Goal: Task Accomplishment & Management: Manage account settings

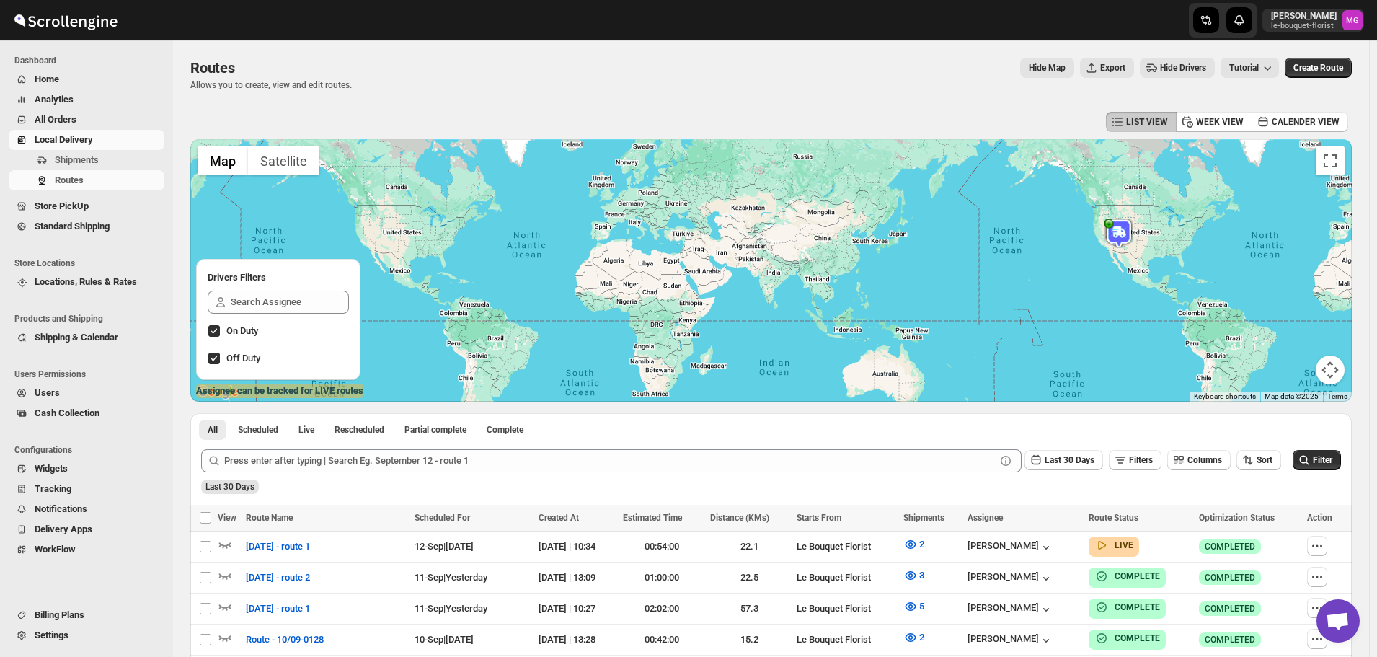
click at [107, 337] on span "Shipping & Calendar" at bounding box center [77, 337] width 84 height 11
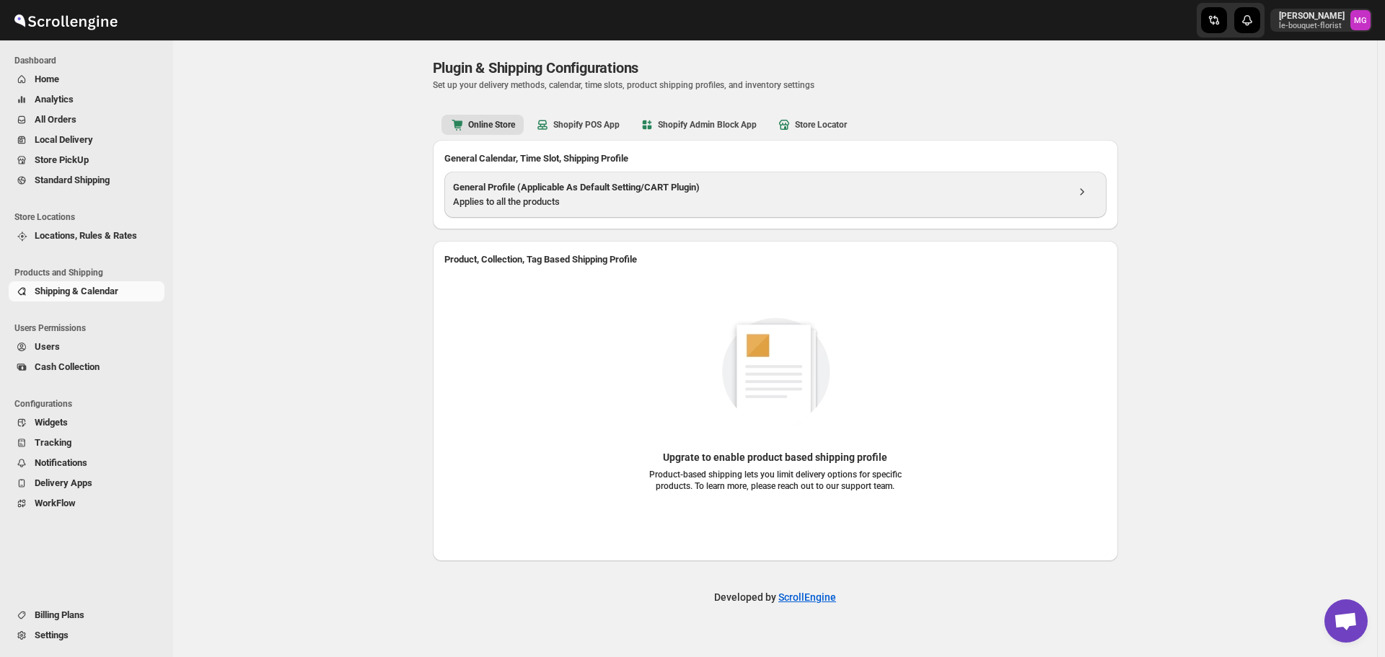
click at [491, 206] on div "Applies to all the products" at bounding box center [759, 202] width 613 height 14
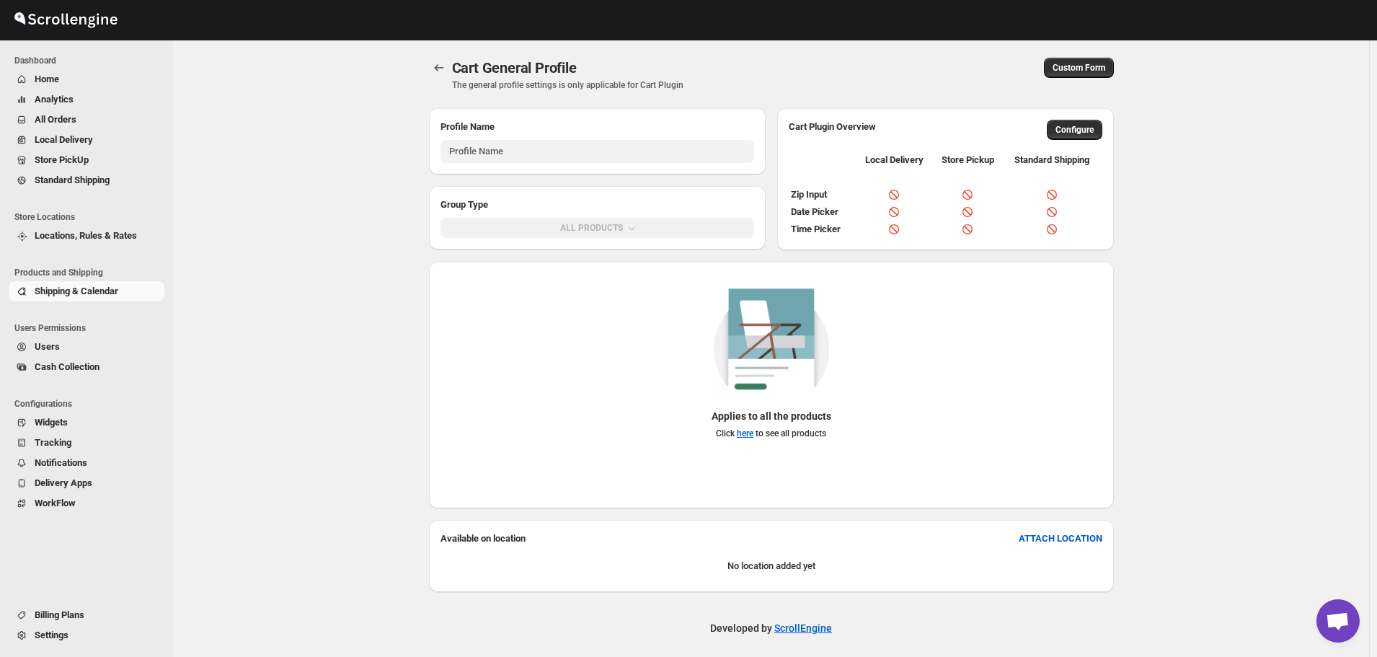
type input "General Profile (Applicable As Default Setting/CART Plugin)"
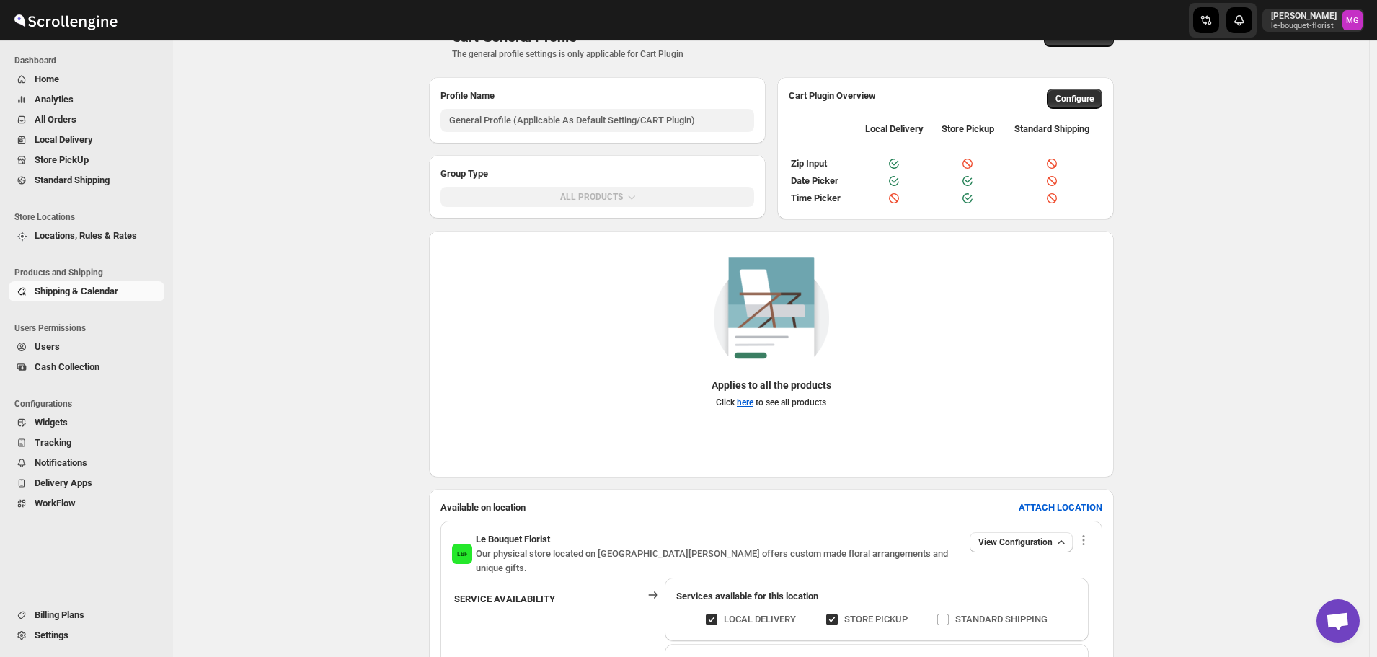
scroll to position [216, 0]
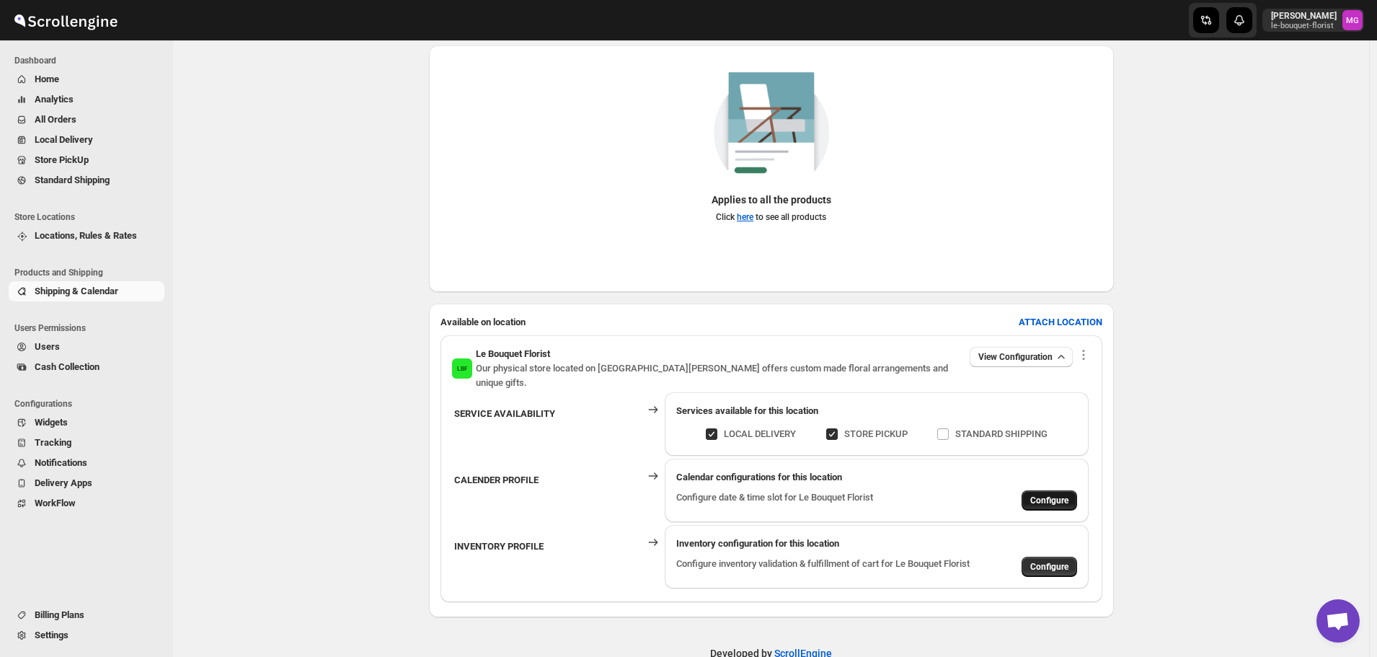
click at [1062, 492] on button "Configure" at bounding box center [1050, 500] width 56 height 20
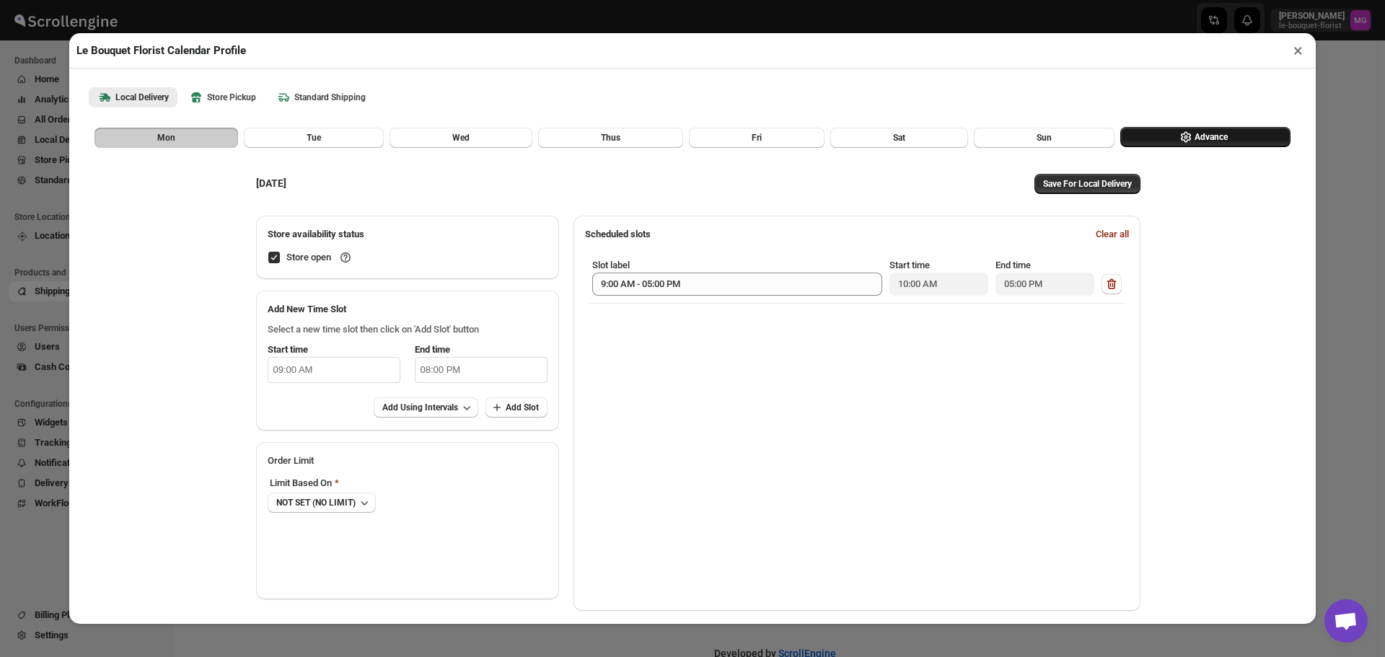
click at [1181, 139] on icon "button" at bounding box center [1185, 137] width 14 height 14
select select "DAY"
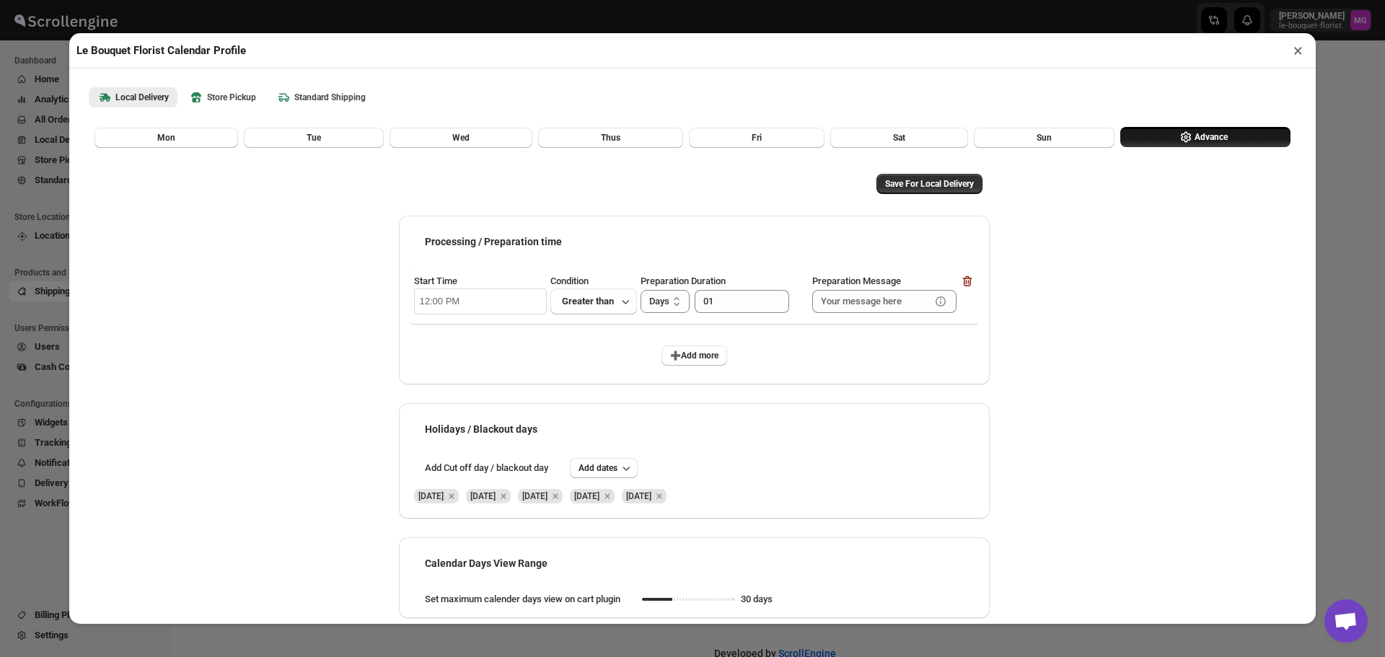
click at [618, 459] on div "Holidays / Blackout days Add Cut off day / blackout day Add dates [DATE] [DATE]…" at bounding box center [694, 460] width 591 height 115
click at [666, 497] on icon "Remove Sat Sep 06 2025" at bounding box center [659, 496] width 13 height 13
click at [606, 463] on button "Add dates" at bounding box center [604, 468] width 68 height 20
click at [689, 378] on button "12" at bounding box center [679, 371] width 39 height 23
click at [723, 374] on span "13" at bounding box center [718, 372] width 27 height 12
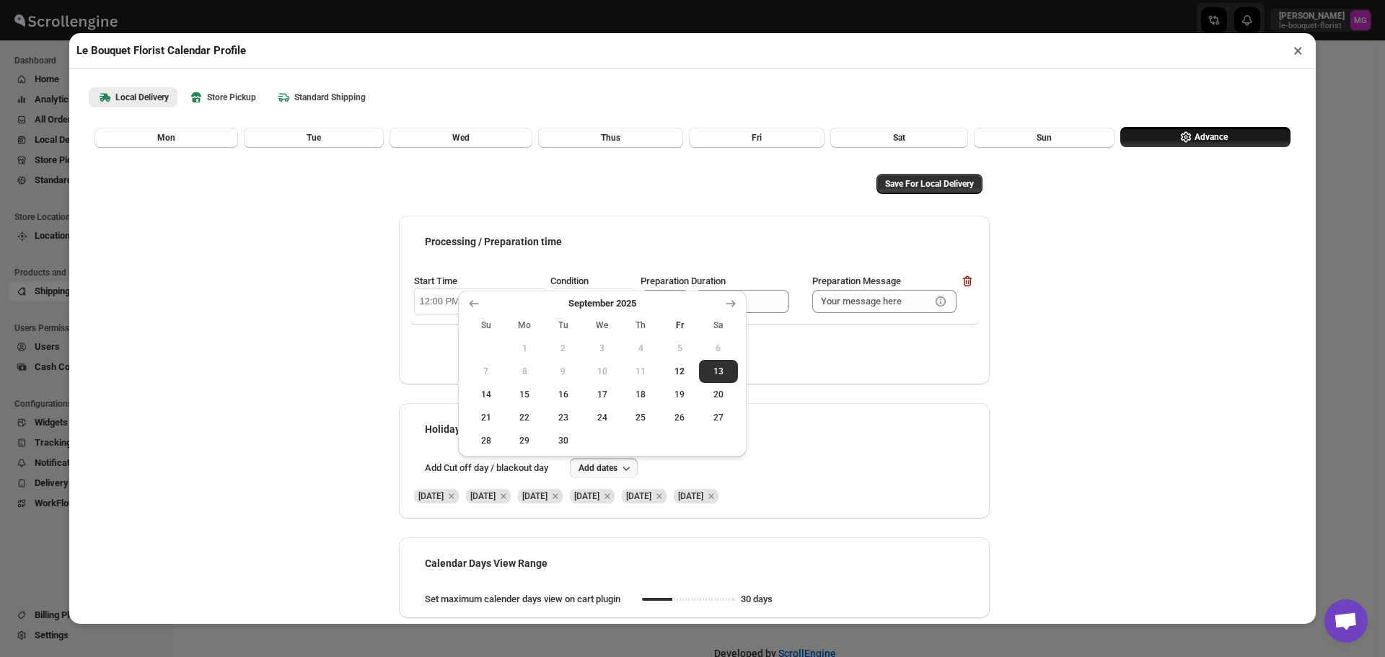
click at [1084, 424] on div "Save For Local Delivery Processing / Preparation time Start Time 12:00 PM Condi…" at bounding box center [692, 385] width 1225 height 473
click at [930, 189] on span "Save For Local Delivery" at bounding box center [929, 184] width 89 height 12
click at [1122, 325] on div "Save For Local Delivery Processing / Preparation time Start Time 12:00 PM Condi…" at bounding box center [692, 385] width 1225 height 473
click at [231, 105] on b "Store Pickup" at bounding box center [222, 97] width 67 height 14
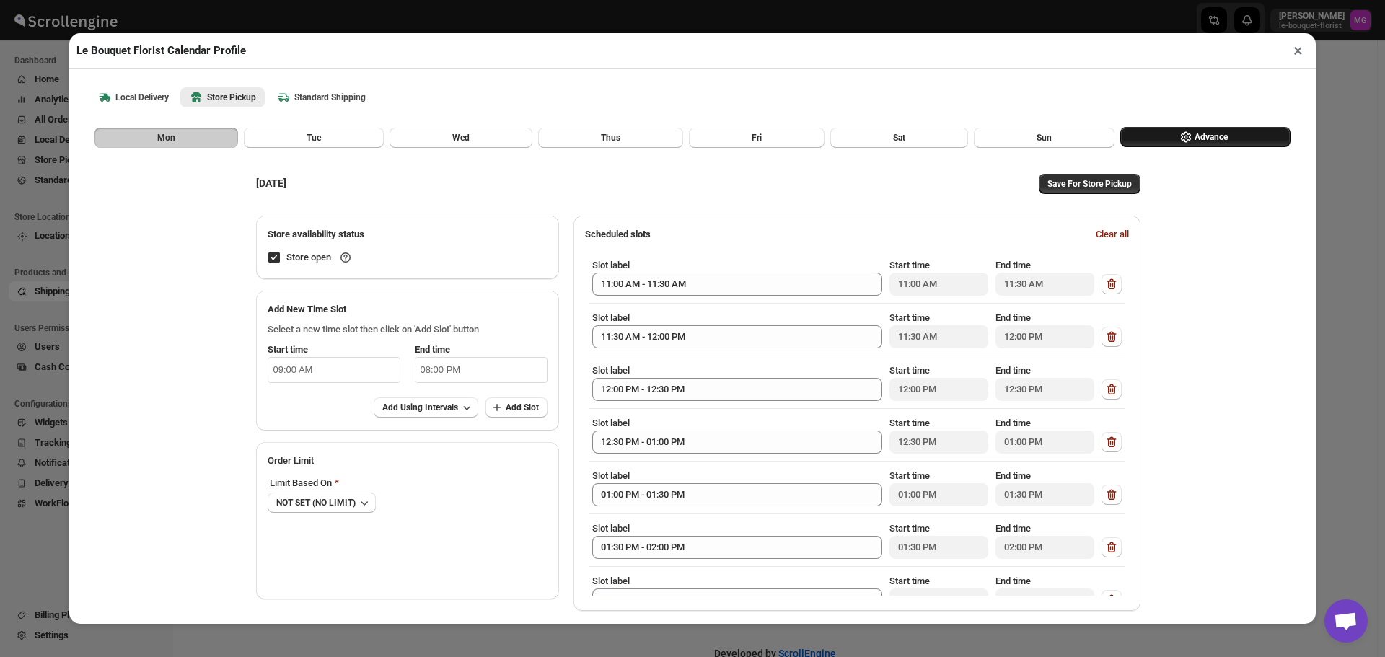
click at [1148, 136] on button "Advance" at bounding box center [1205, 137] width 170 height 20
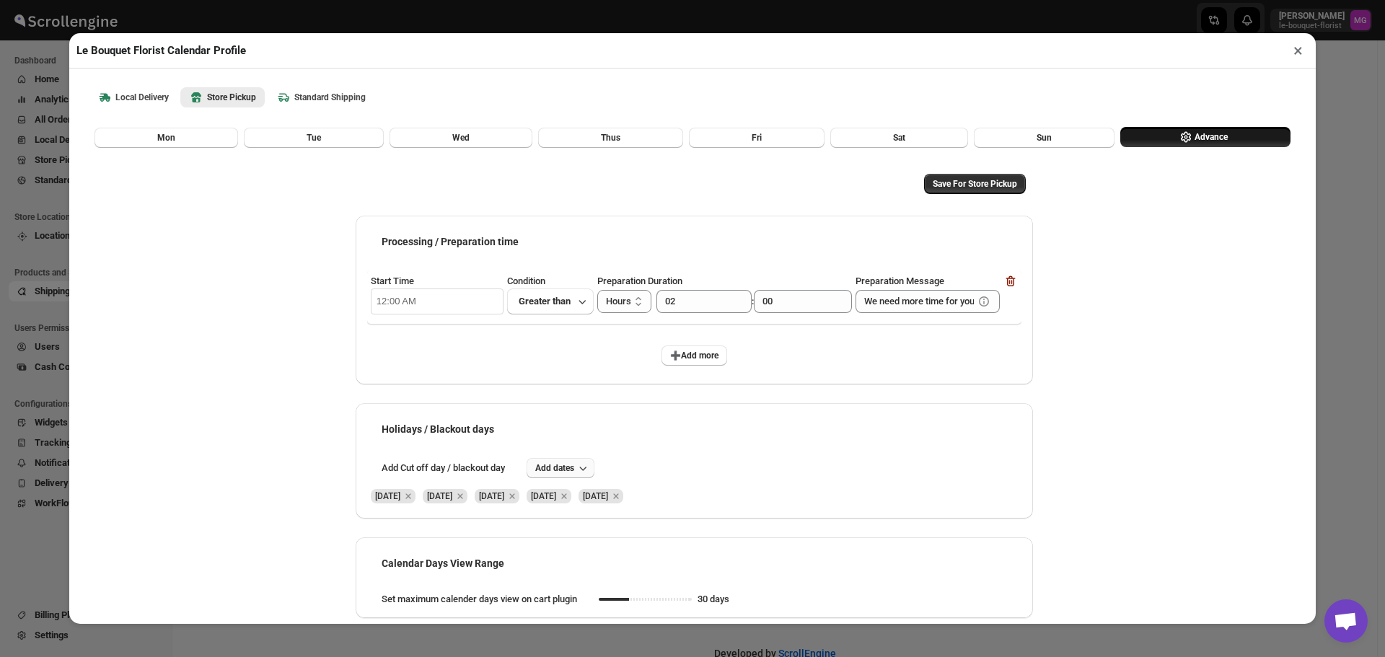
click at [585, 461] on button "Add dates" at bounding box center [560, 468] width 68 height 20
click at [645, 374] on span "12" at bounding box center [638, 372] width 27 height 12
click at [678, 371] on span "13" at bounding box center [676, 372] width 27 height 12
click at [618, 498] on icon "Remove Sat Sep 06 2025" at bounding box center [615, 495] width 5 height 5
click at [951, 190] on span "Save For Store Pickup" at bounding box center [974, 184] width 84 height 12
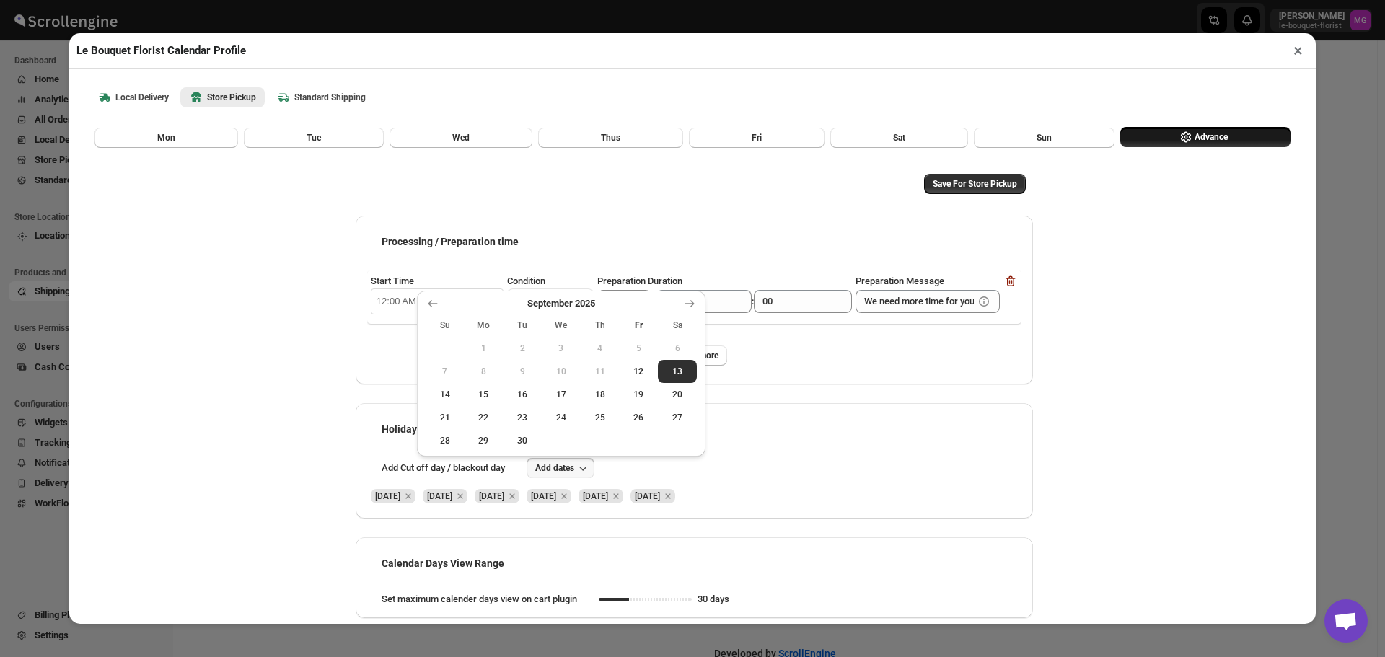
click at [1297, 54] on button "×" at bounding box center [1297, 50] width 21 height 20
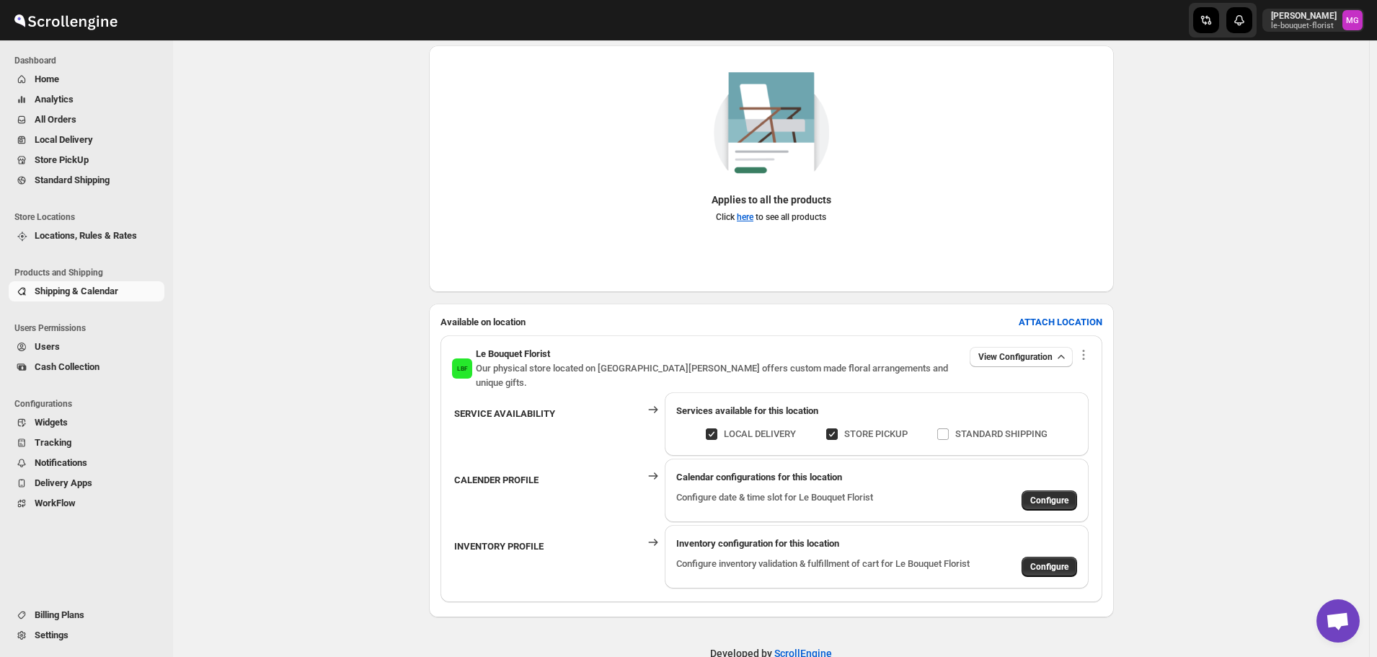
click at [1226, 169] on div "Cart General Profile. This page is ready Cart General Profile The general profi…" at bounding box center [771, 256] width 1196 height 865
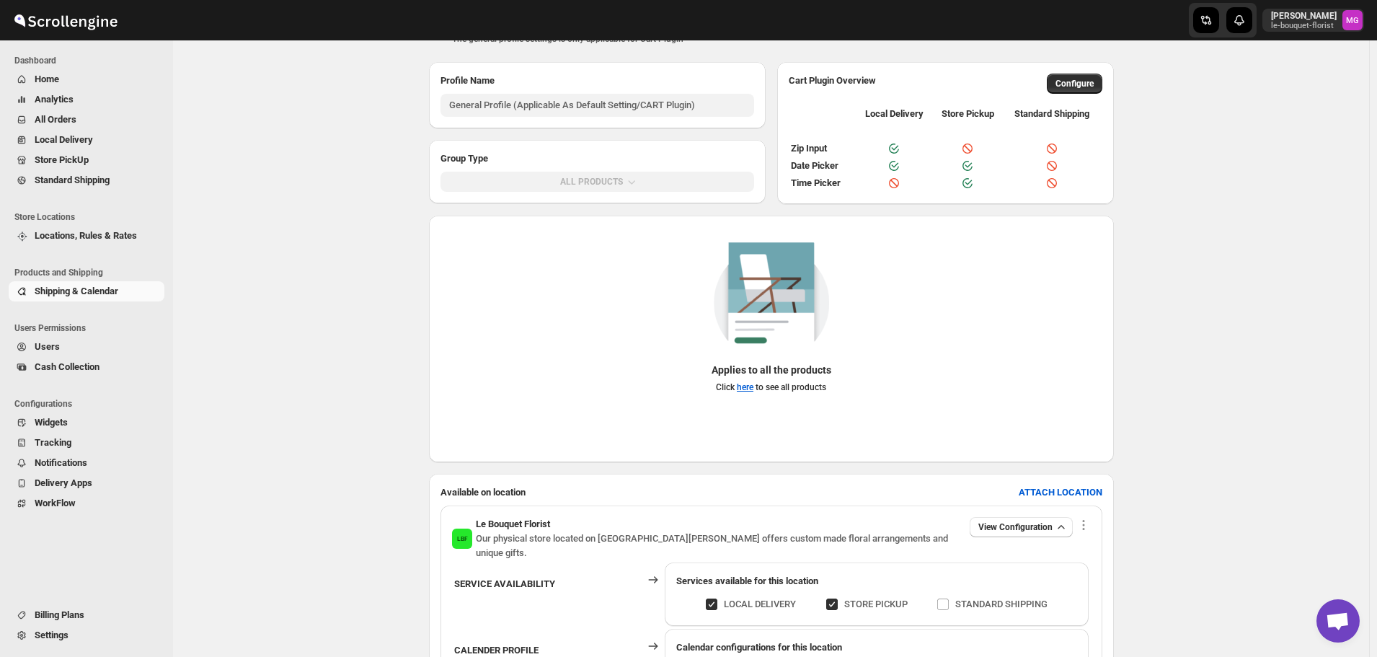
scroll to position [0, 0]
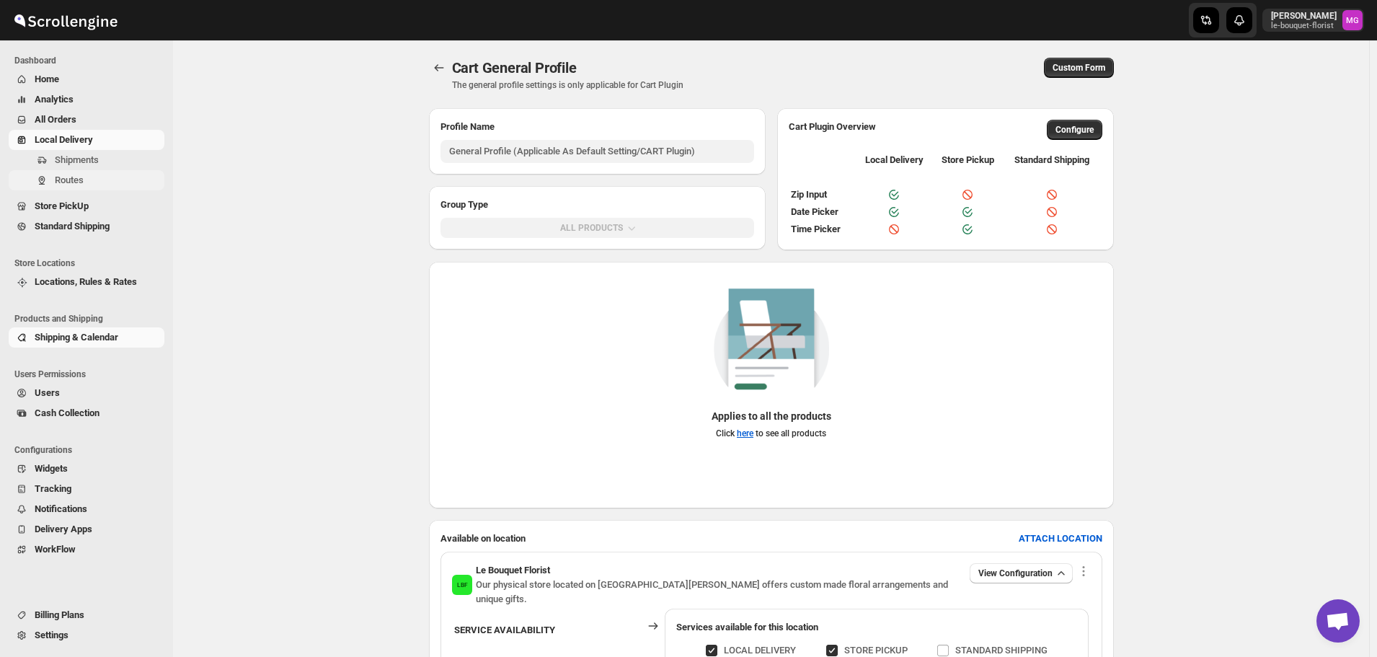
click at [81, 177] on span "Routes" at bounding box center [69, 180] width 29 height 11
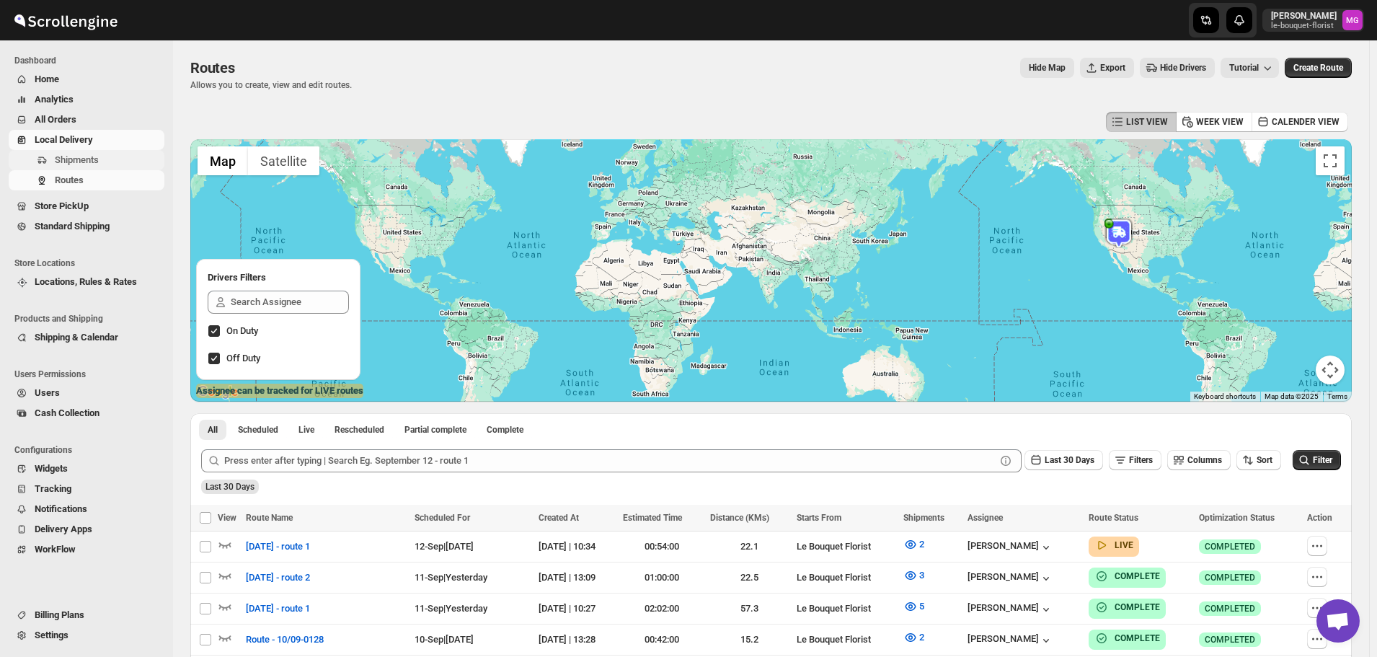
click at [114, 154] on span "Shipments" at bounding box center [108, 160] width 107 height 14
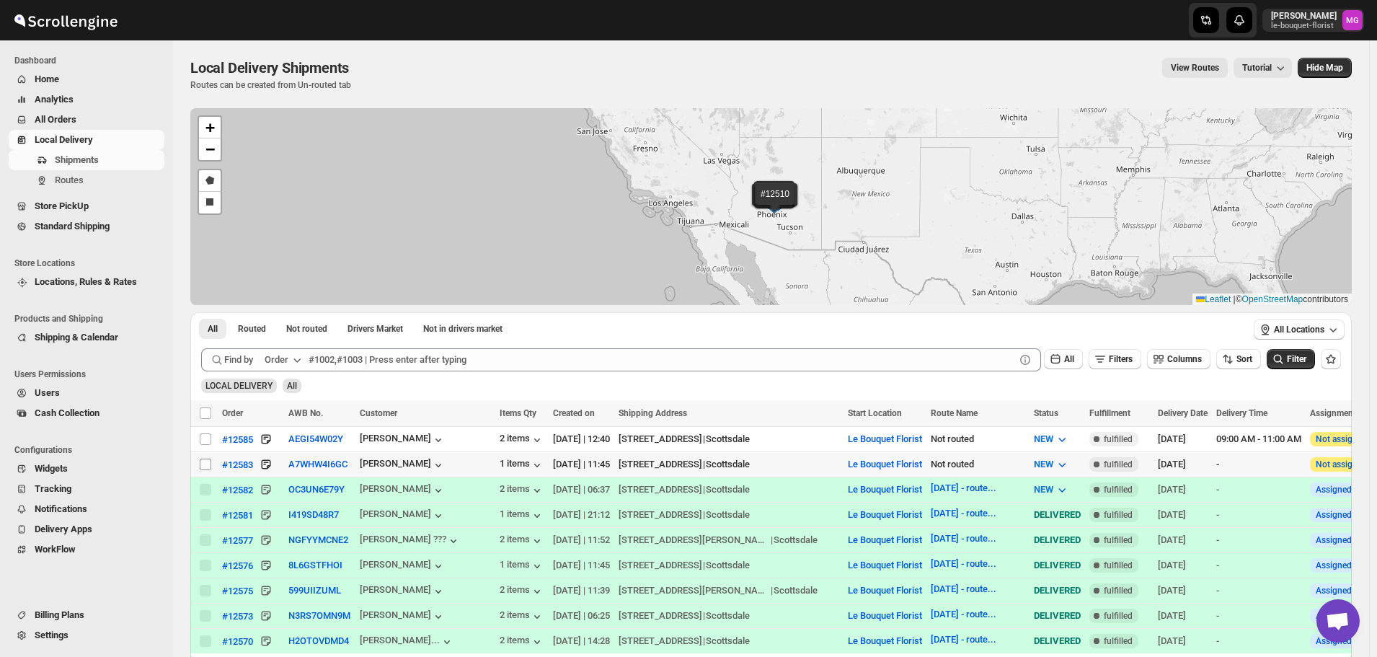
click at [205, 462] on input "Select shipment" at bounding box center [206, 465] width 12 height 12
checkbox input "true"
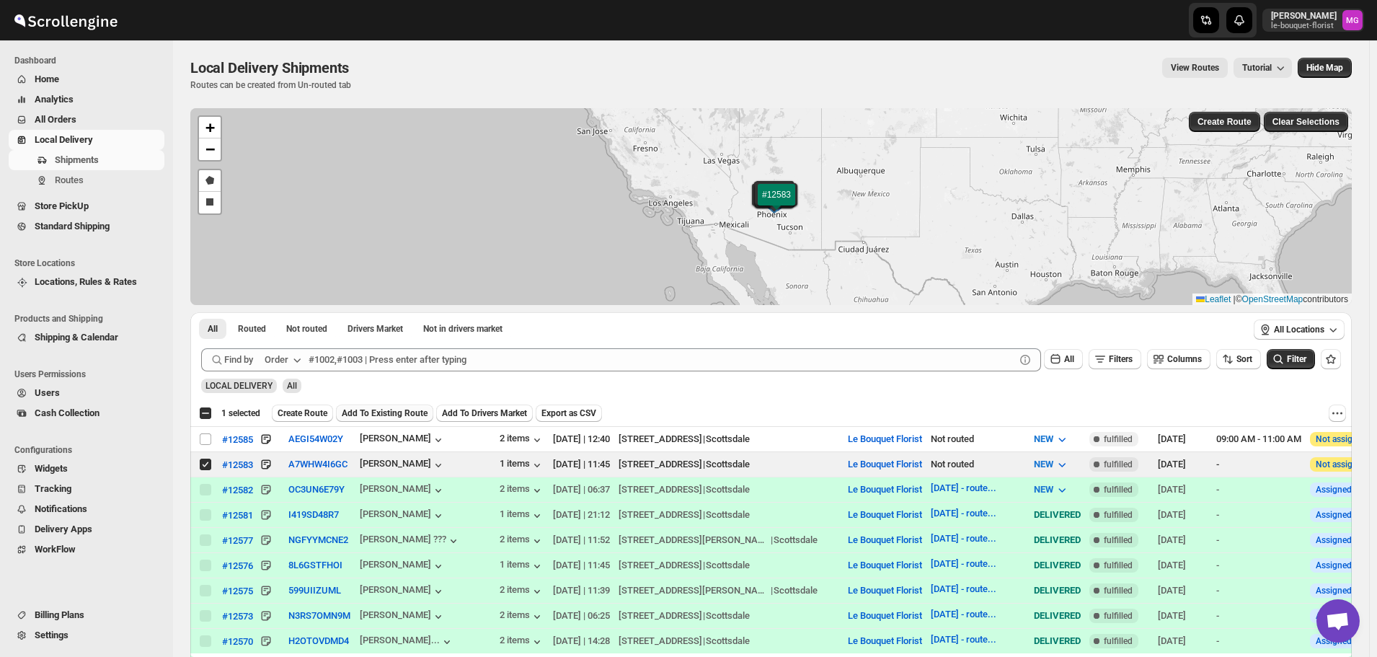
click at [376, 415] on span "Add To Existing Route" at bounding box center [385, 413] width 86 height 12
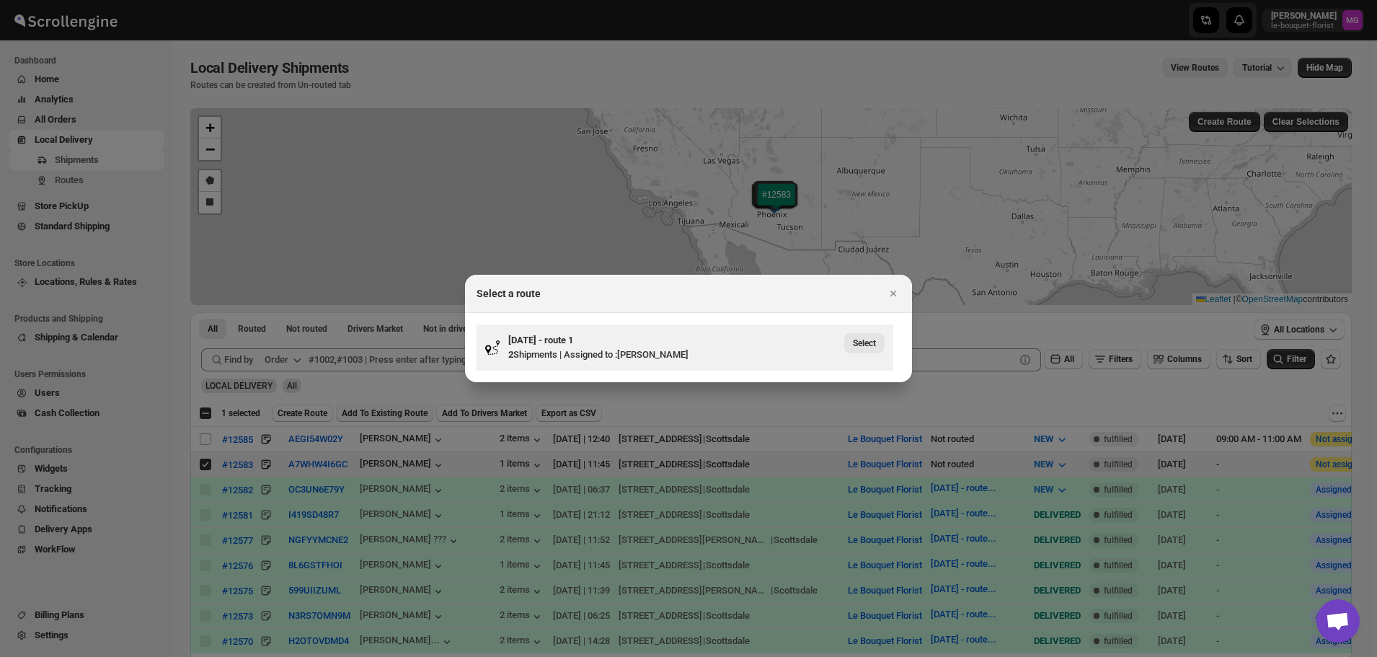
click at [870, 338] on span "Select" at bounding box center [864, 344] width 23 height 12
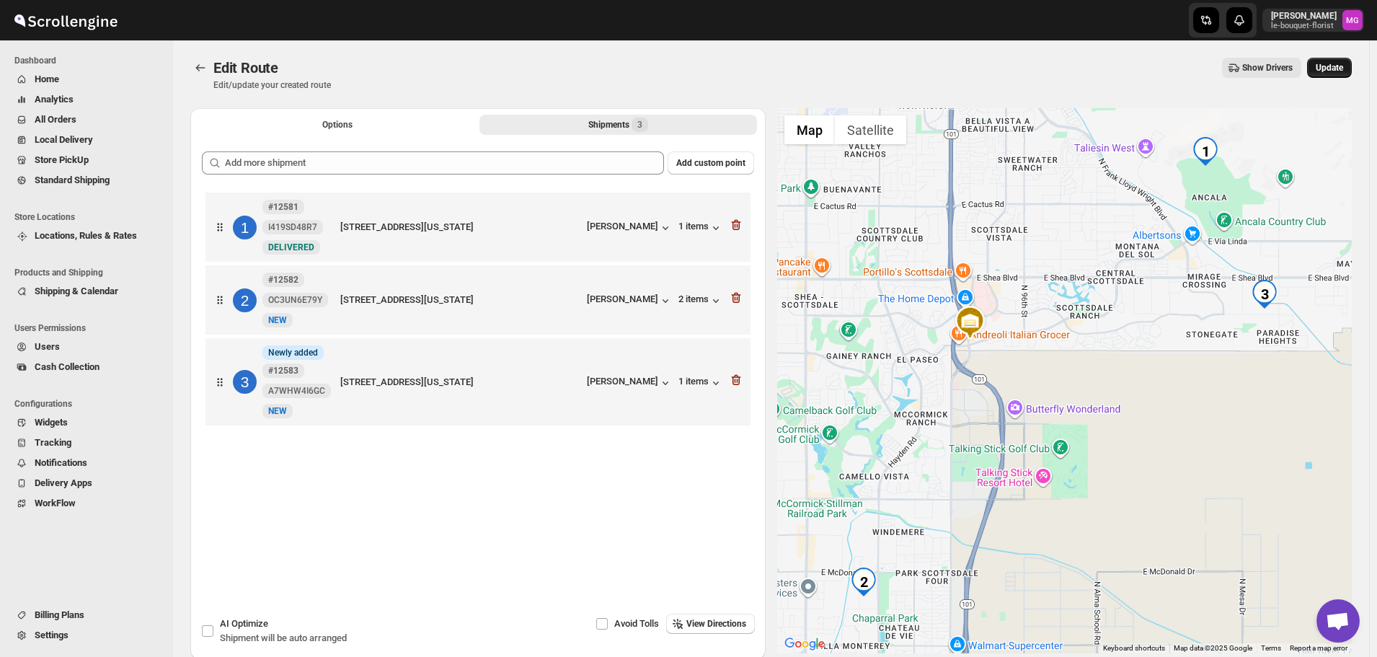
click at [1344, 69] on span "Update" at bounding box center [1329, 68] width 27 height 12
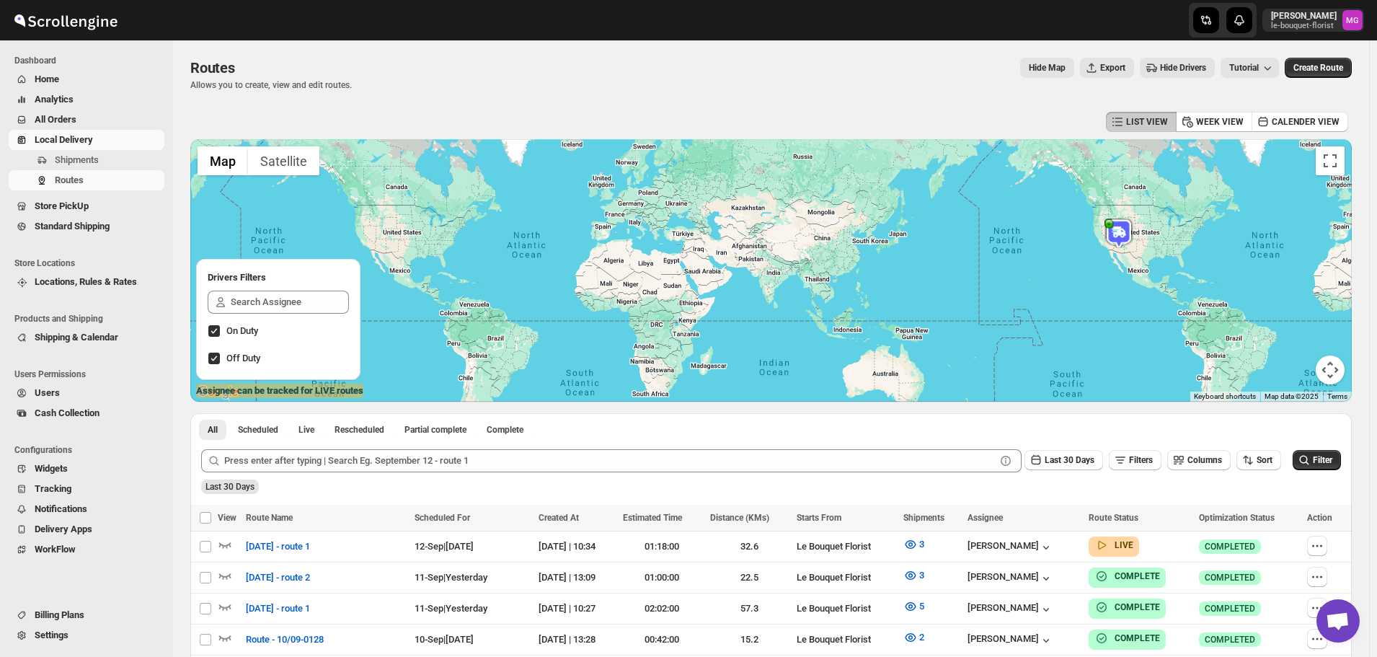
click at [54, 204] on span "Store PickUp" at bounding box center [62, 205] width 54 height 11
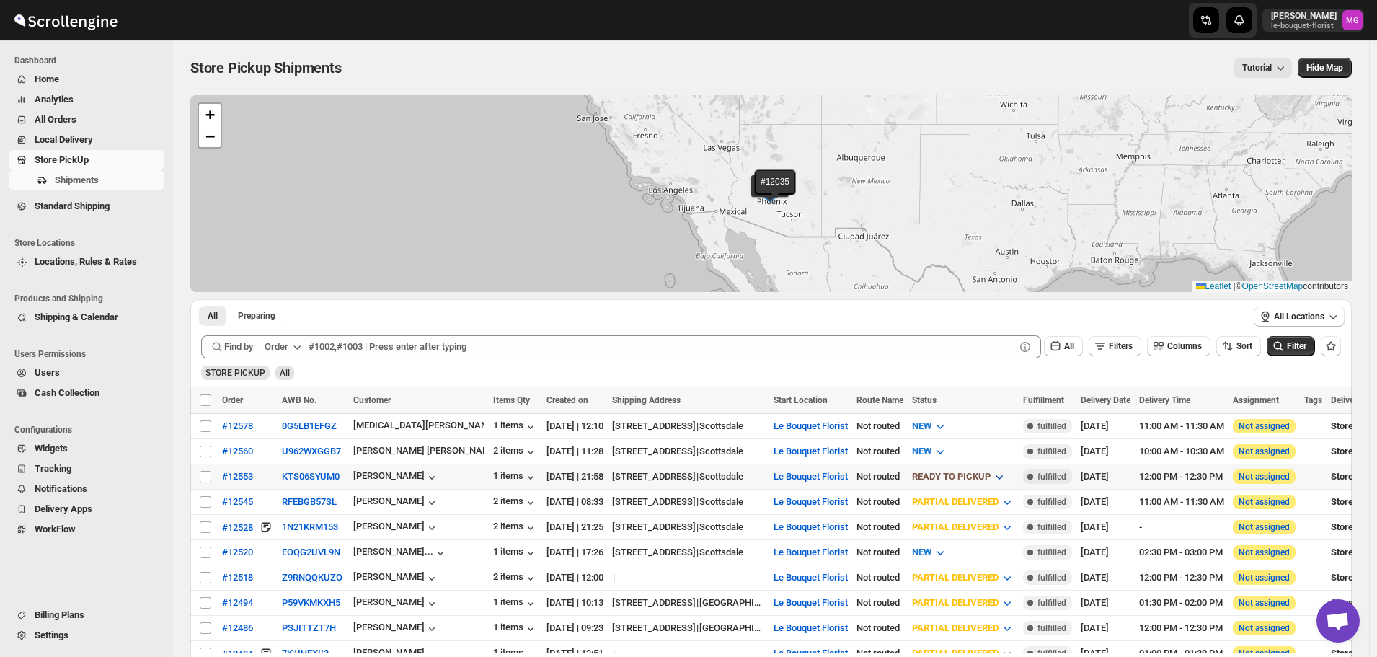
click at [972, 475] on span "READY TO PICKUP" at bounding box center [951, 476] width 79 height 11
click at [984, 601] on div "CUSTOMER PICKED UP" at bounding box center [1001, 605] width 96 height 14
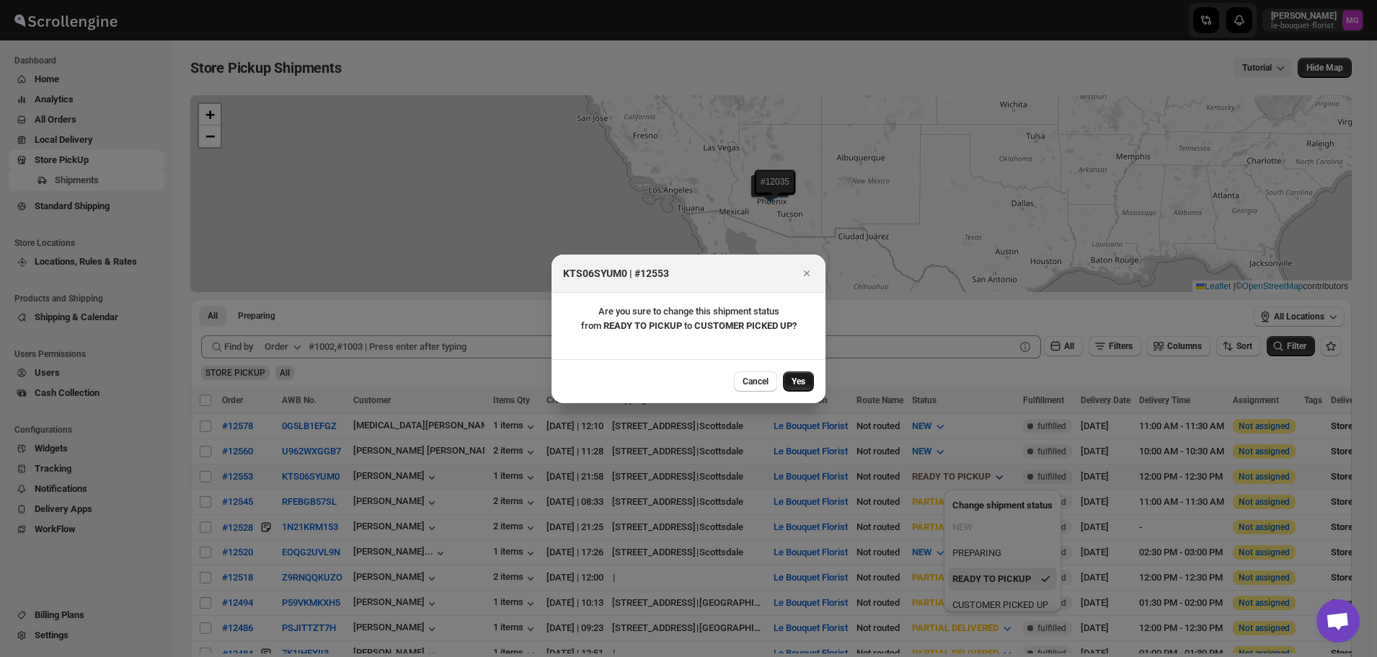
click at [793, 384] on span "Yes" at bounding box center [799, 382] width 14 height 12
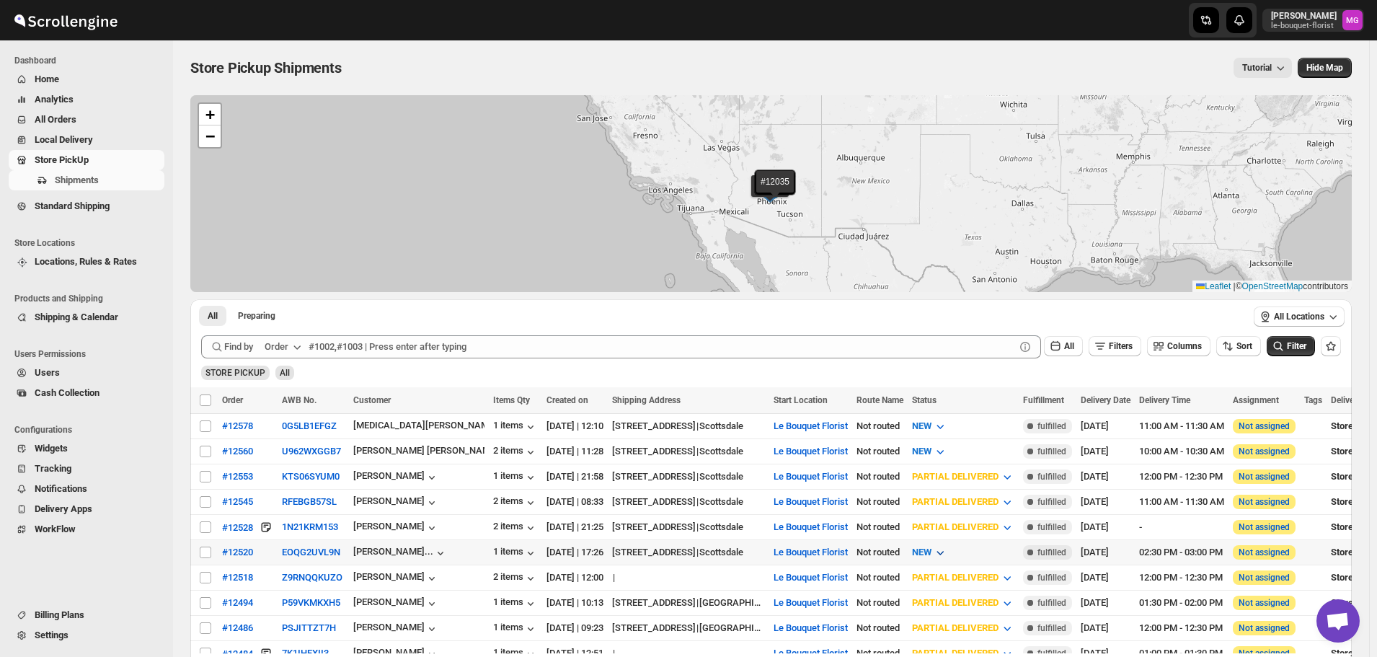
click at [932, 547] on span "NEW" at bounding box center [921, 552] width 19 height 11
click at [961, 472] on div "PREPARING" at bounding box center [947, 474] width 49 height 14
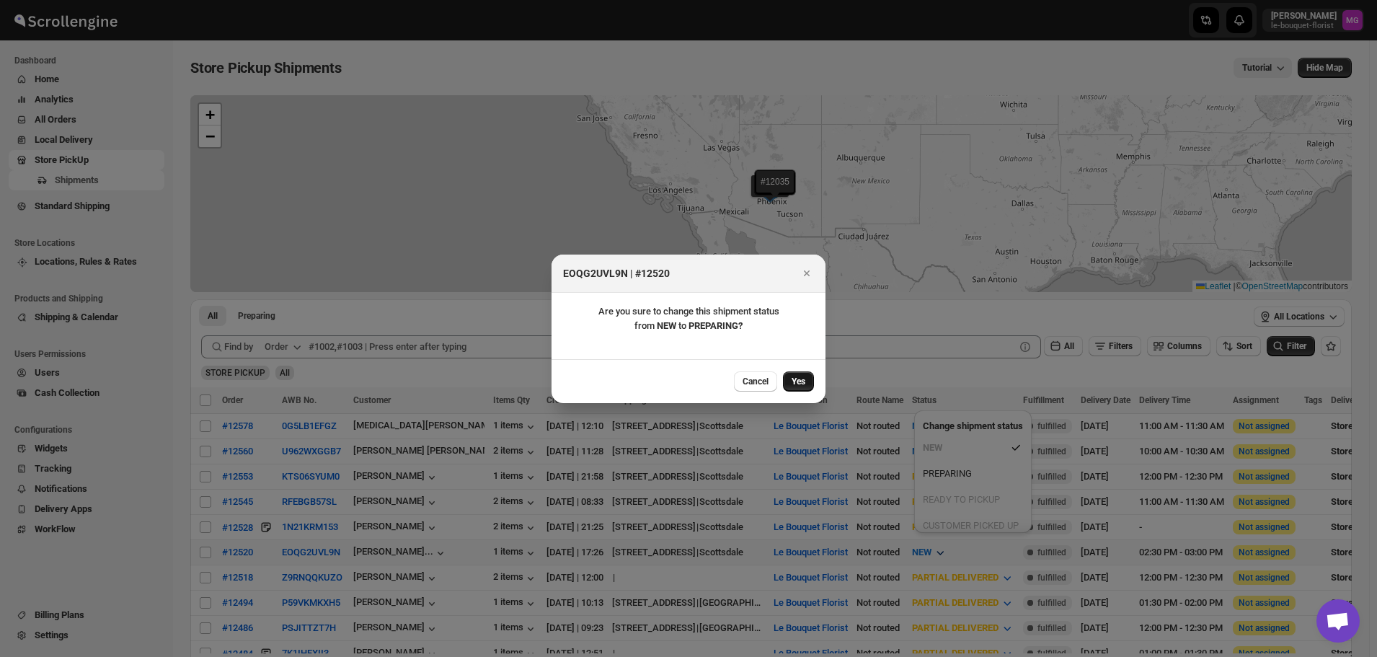
click at [796, 376] on span "Yes" at bounding box center [799, 382] width 14 height 12
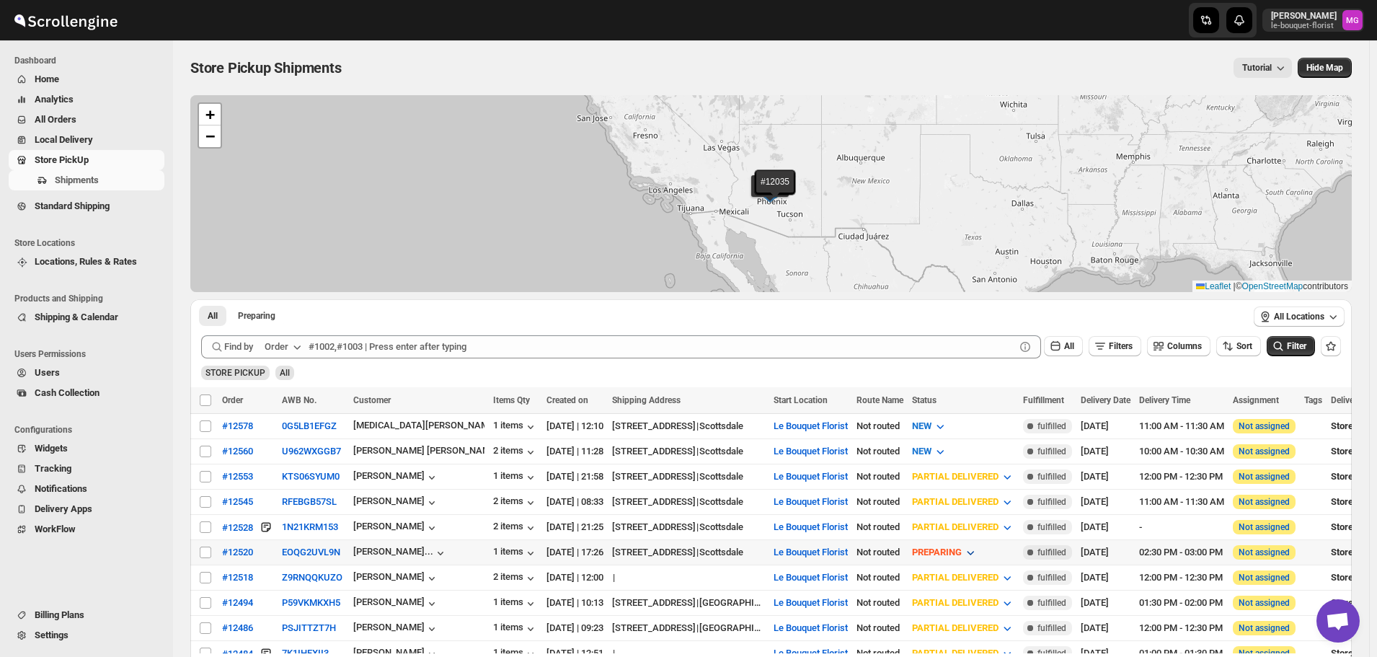
click at [962, 547] on span "PREPARING" at bounding box center [937, 552] width 50 height 11
click at [1002, 498] on div "READY TO PICKUP" at bounding box center [976, 500] width 77 height 14
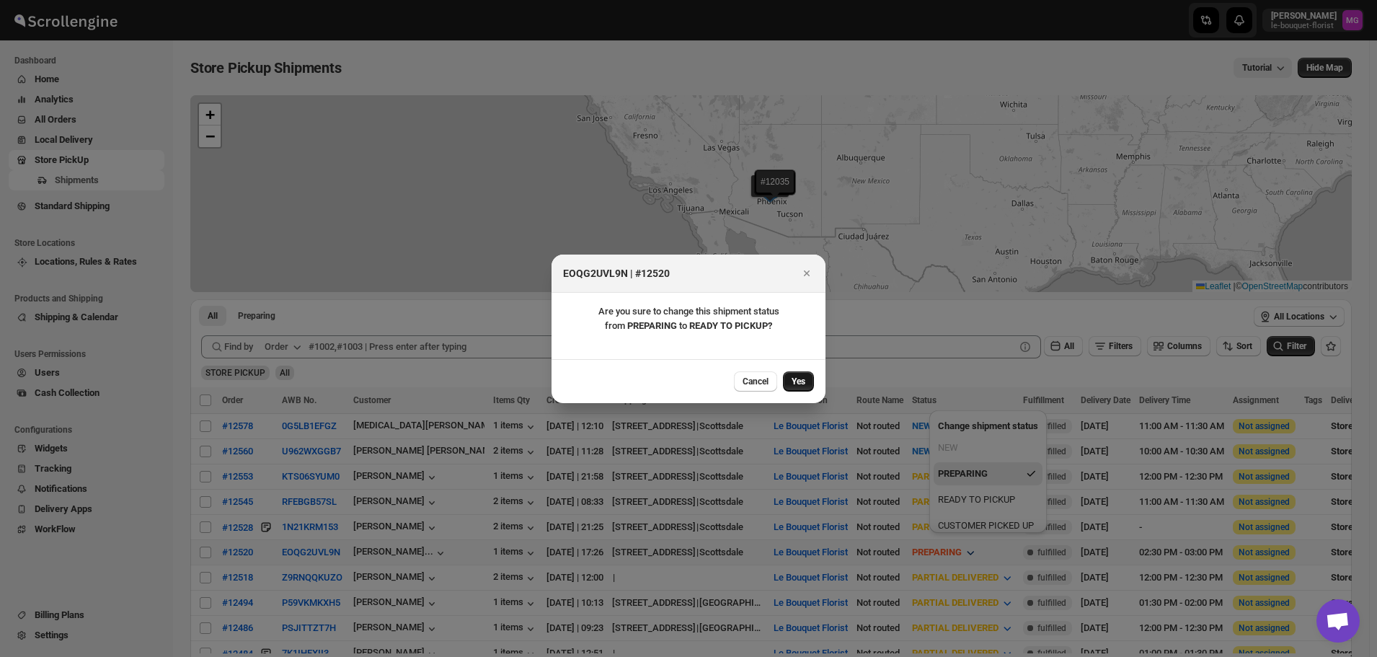
click at [798, 380] on span "Yes" at bounding box center [799, 382] width 14 height 12
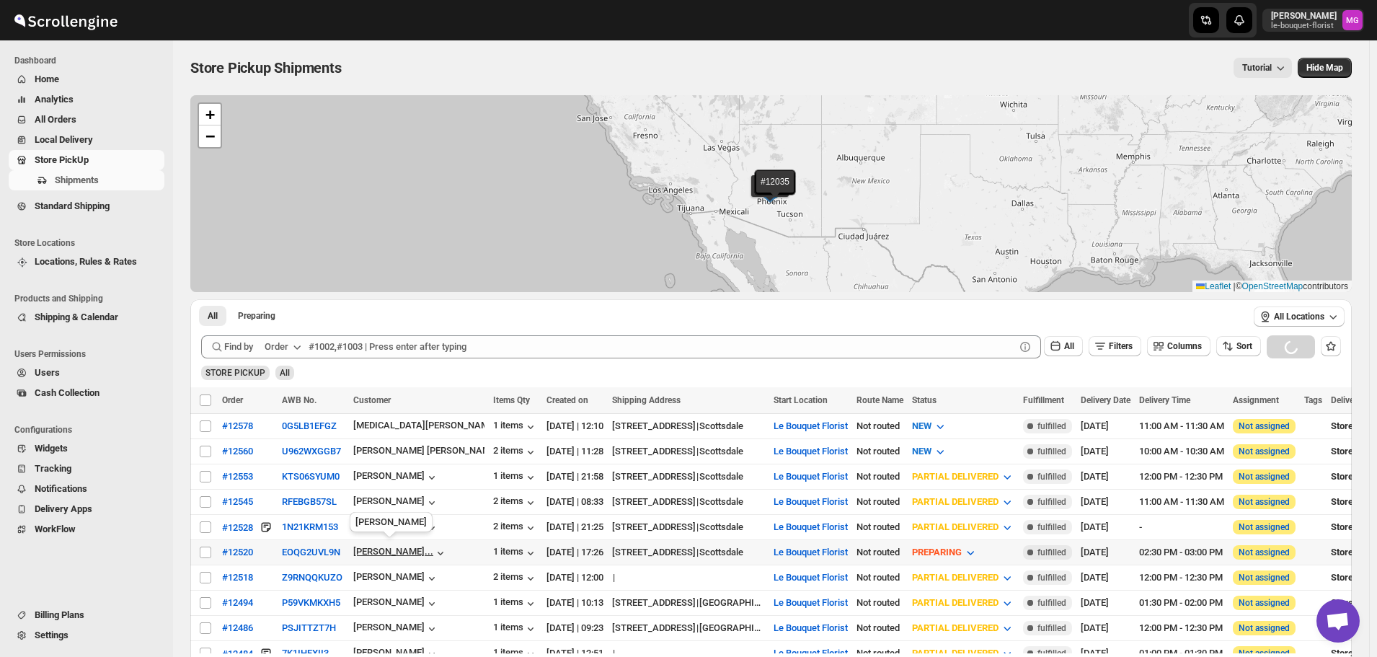
click at [400, 550] on div "[PERSON_NAME]..." at bounding box center [393, 551] width 80 height 11
click at [106, 128] on button "All Orders" at bounding box center [87, 120] width 156 height 20
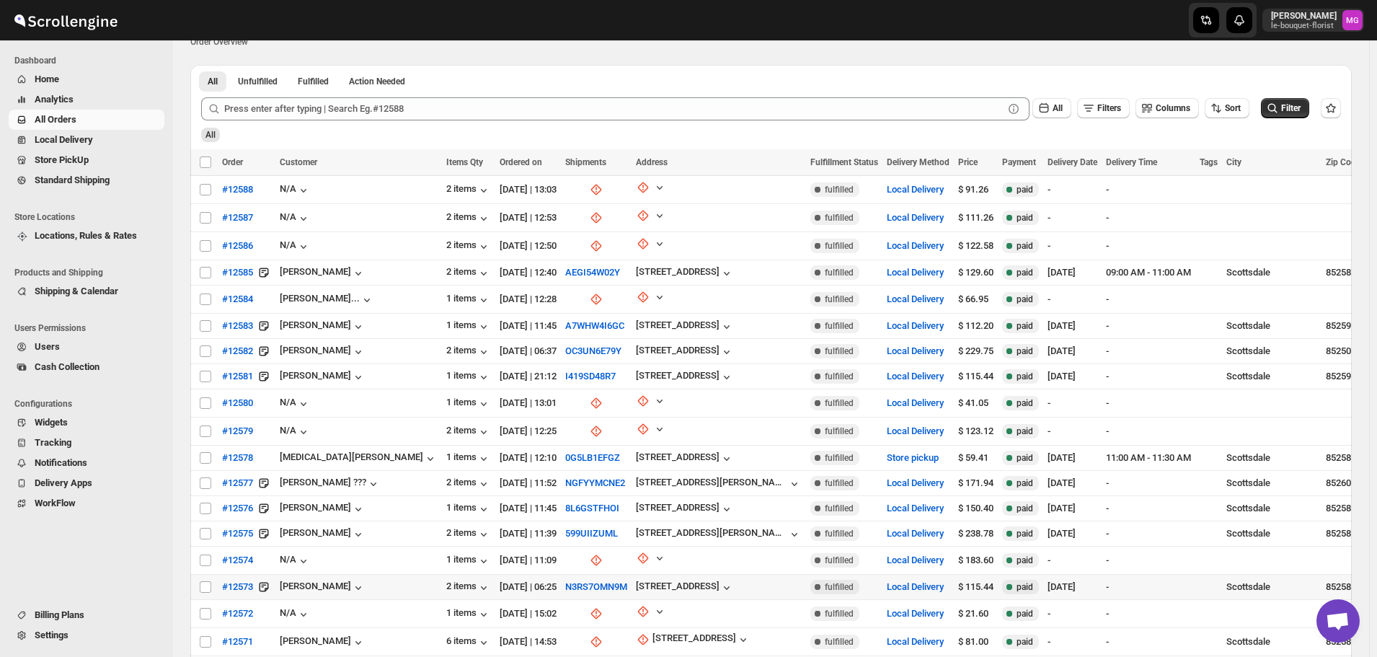
scroll to position [188, 0]
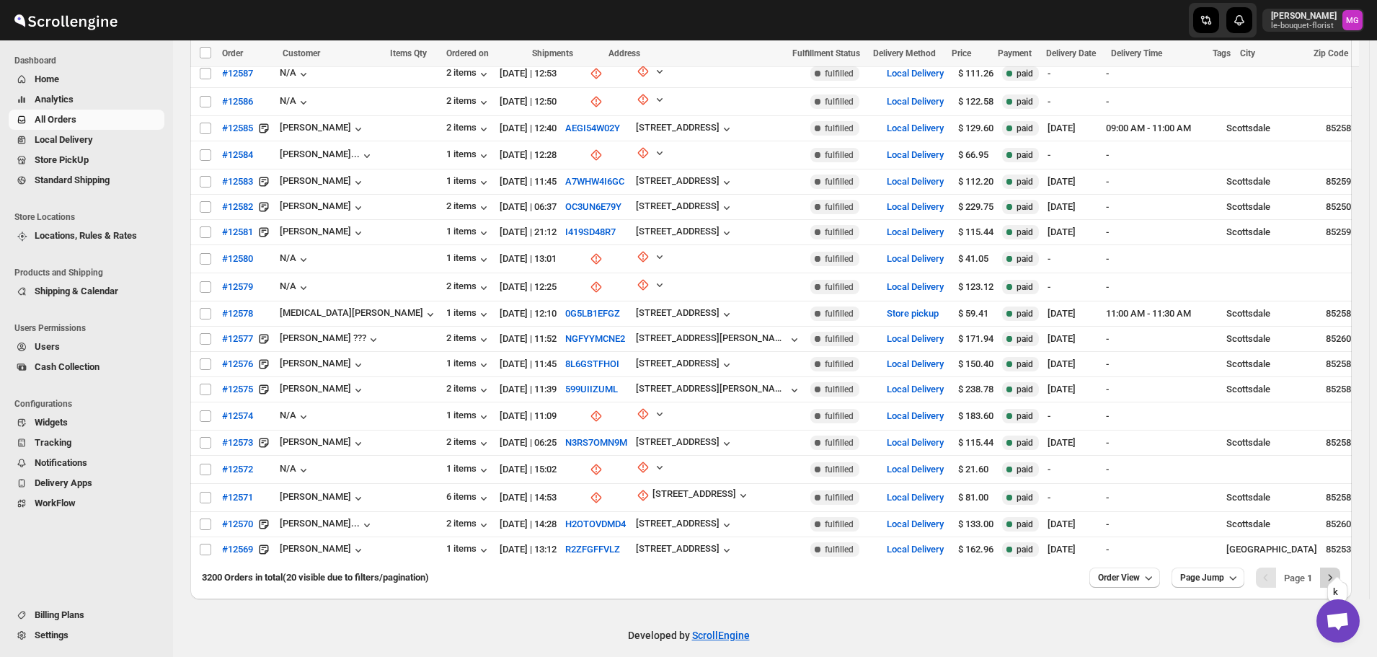
click at [1336, 570] on icon "Next" at bounding box center [1330, 577] width 14 height 14
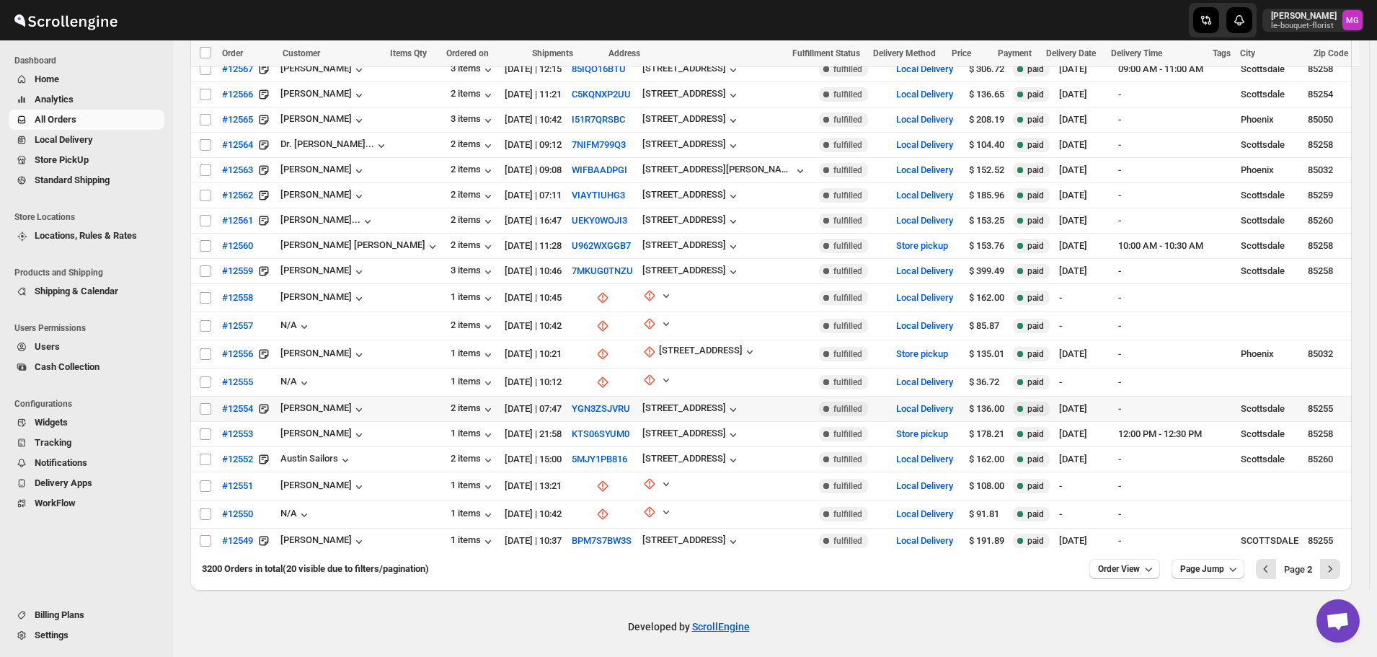
scroll to position [179, 0]
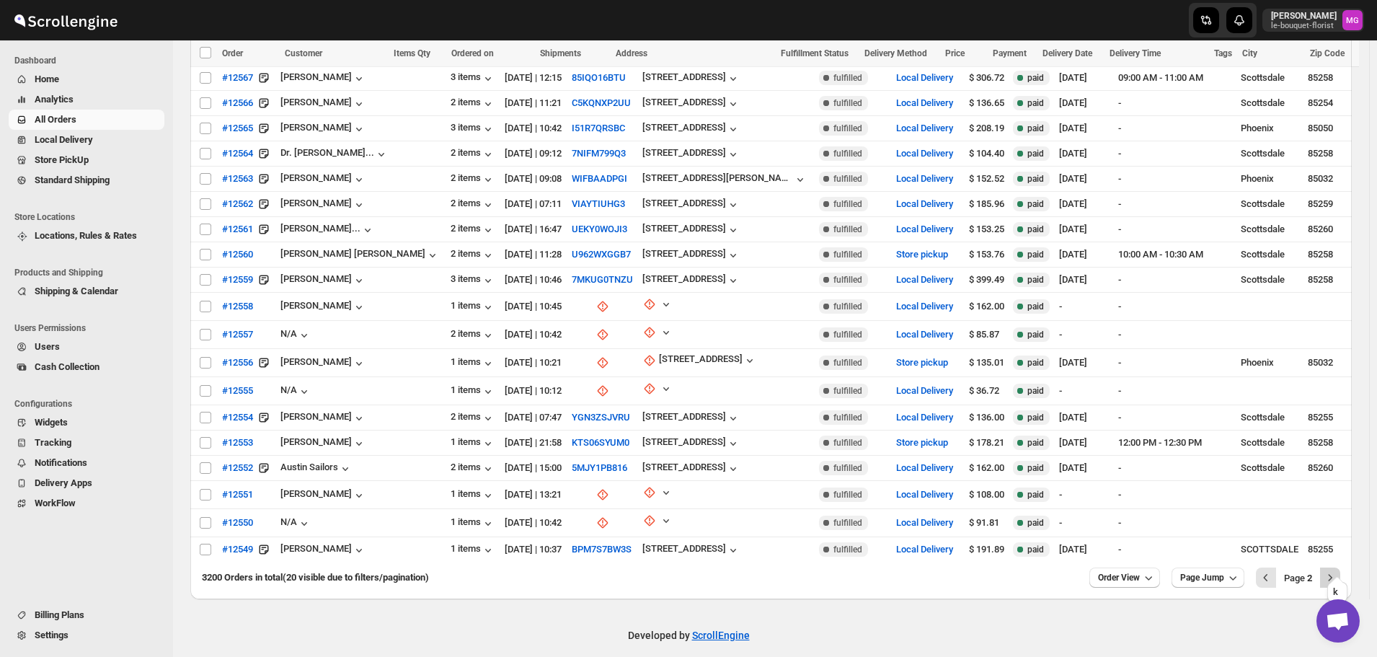
click at [1329, 568] on button "Next" at bounding box center [1330, 578] width 20 height 20
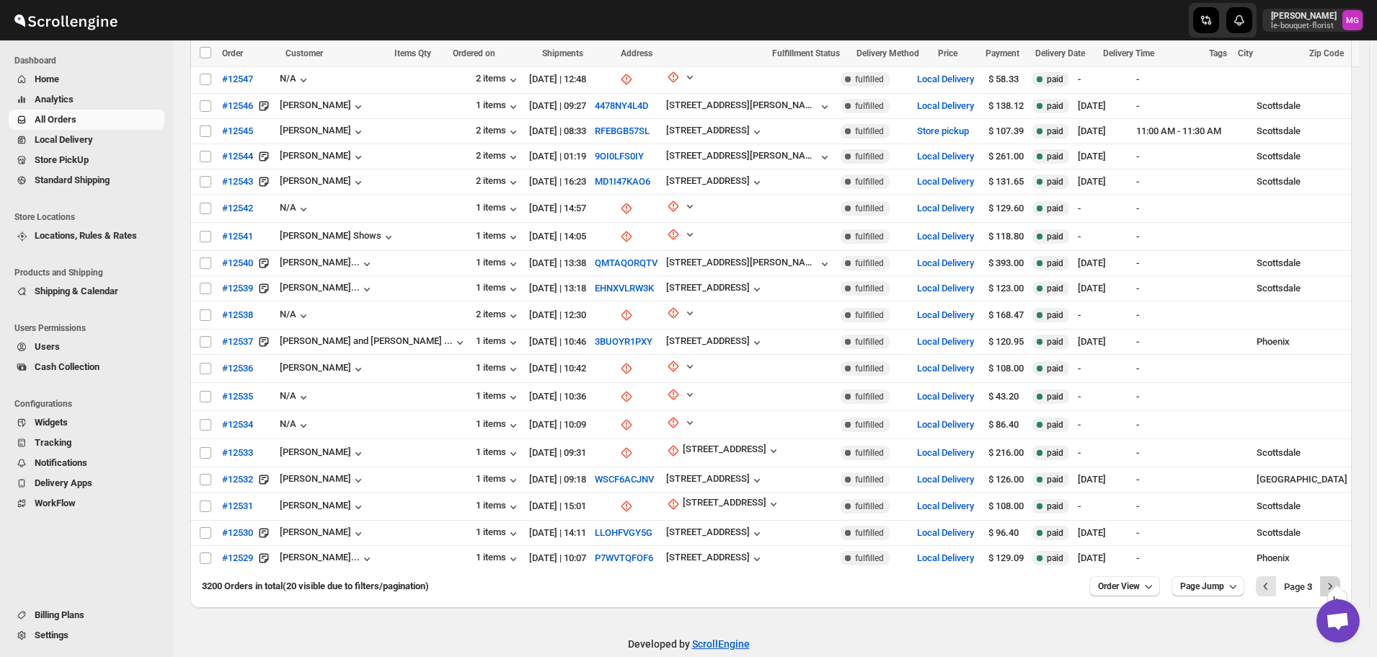
click at [1338, 579] on icon "Next" at bounding box center [1330, 586] width 14 height 14
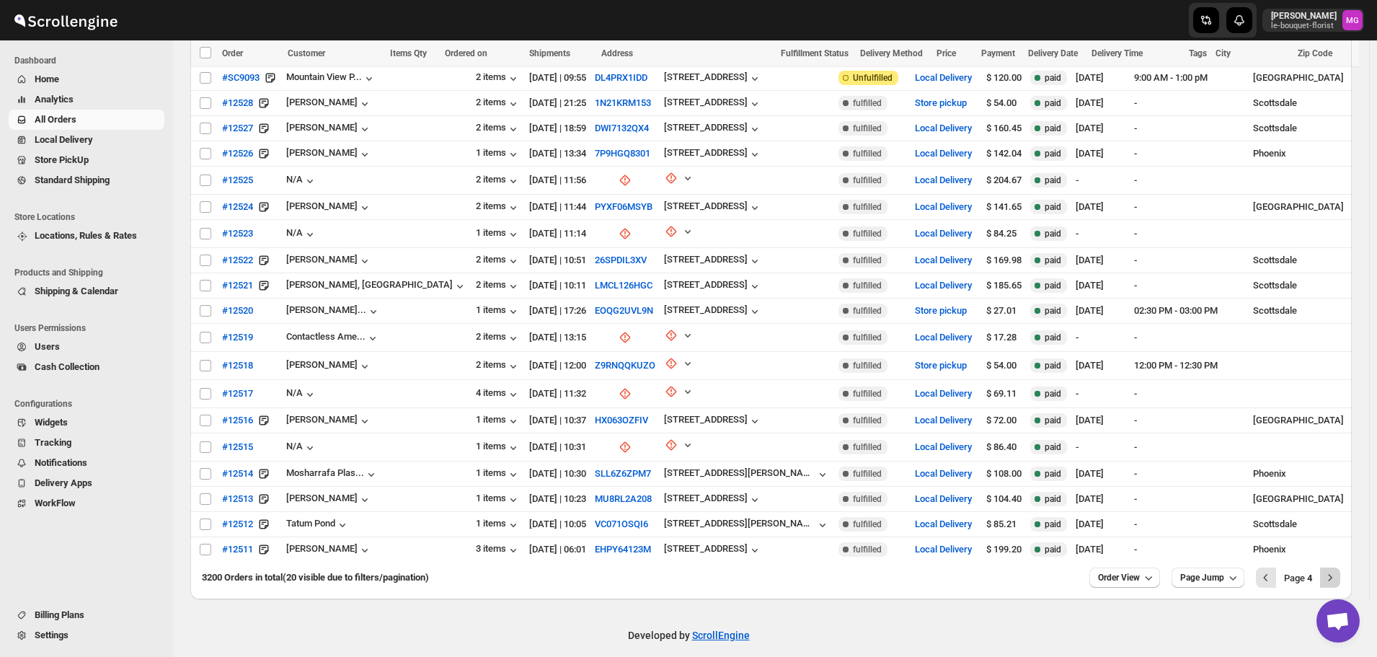
click at [1338, 570] on icon "Next" at bounding box center [1330, 577] width 14 height 14
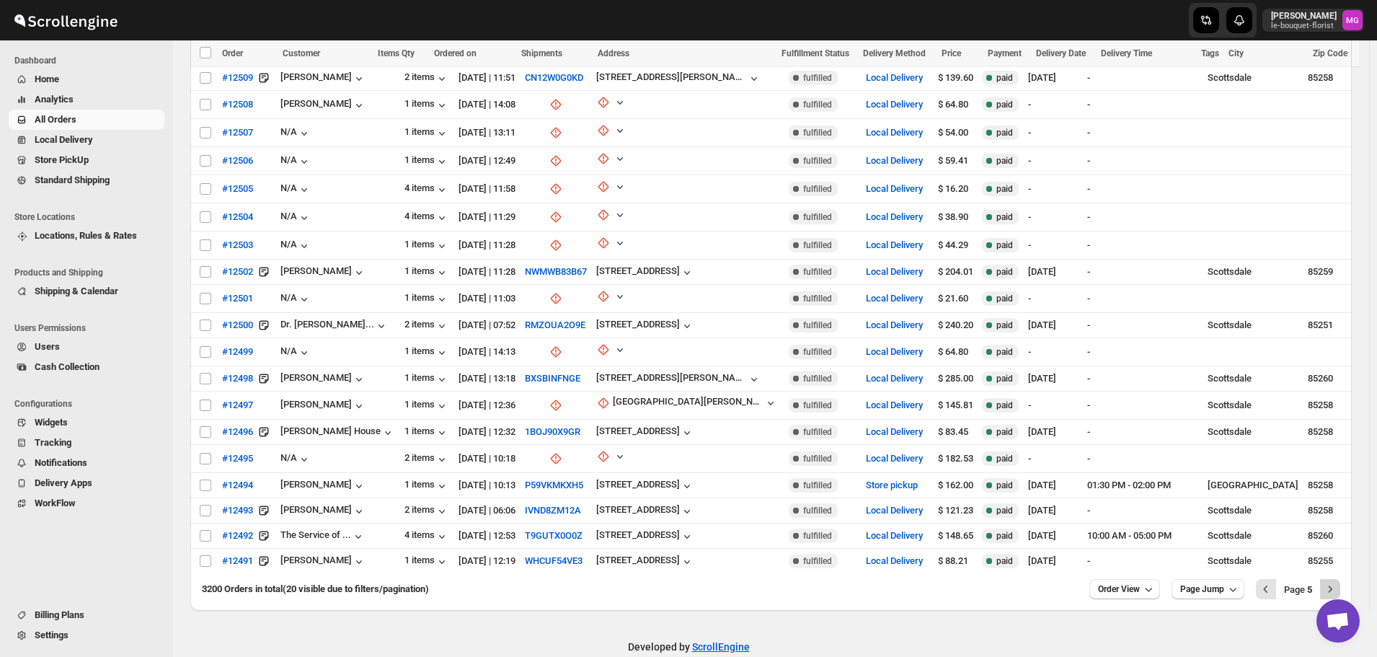
click at [1338, 582] on icon "Next" at bounding box center [1330, 589] width 14 height 14
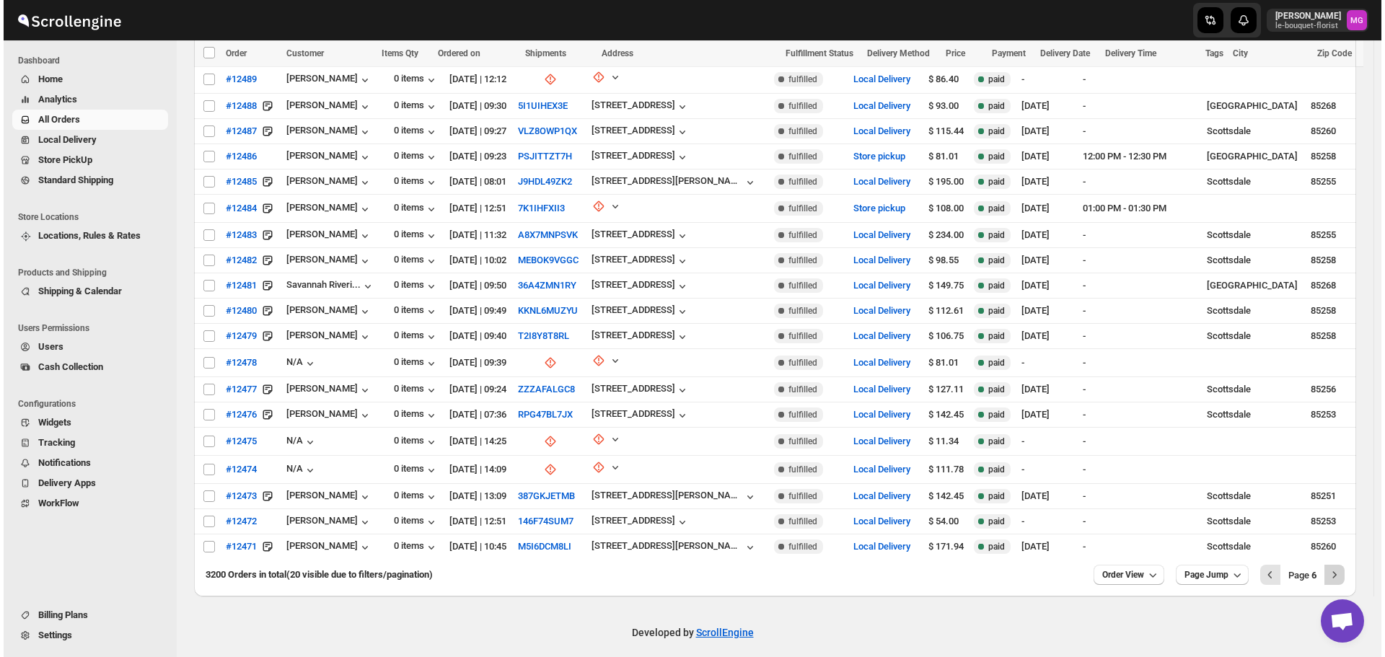
scroll to position [176, 0]
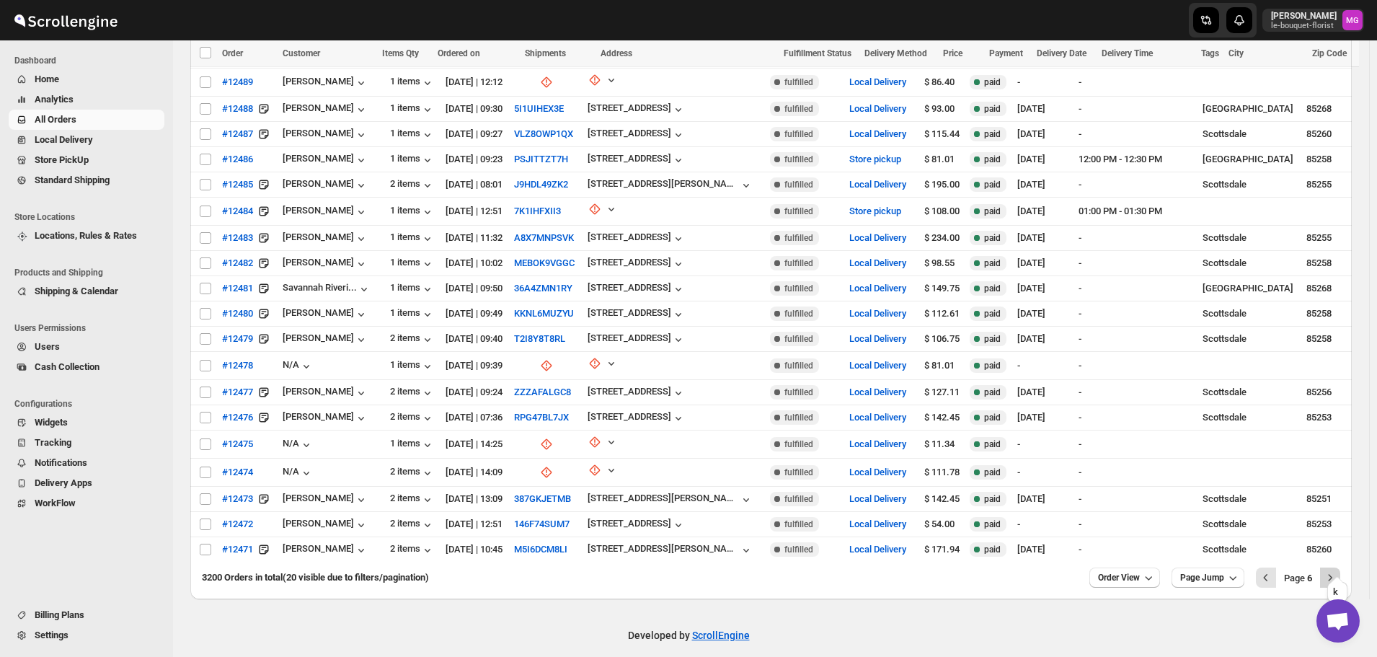
click at [1338, 570] on icon "Next" at bounding box center [1330, 577] width 14 height 14
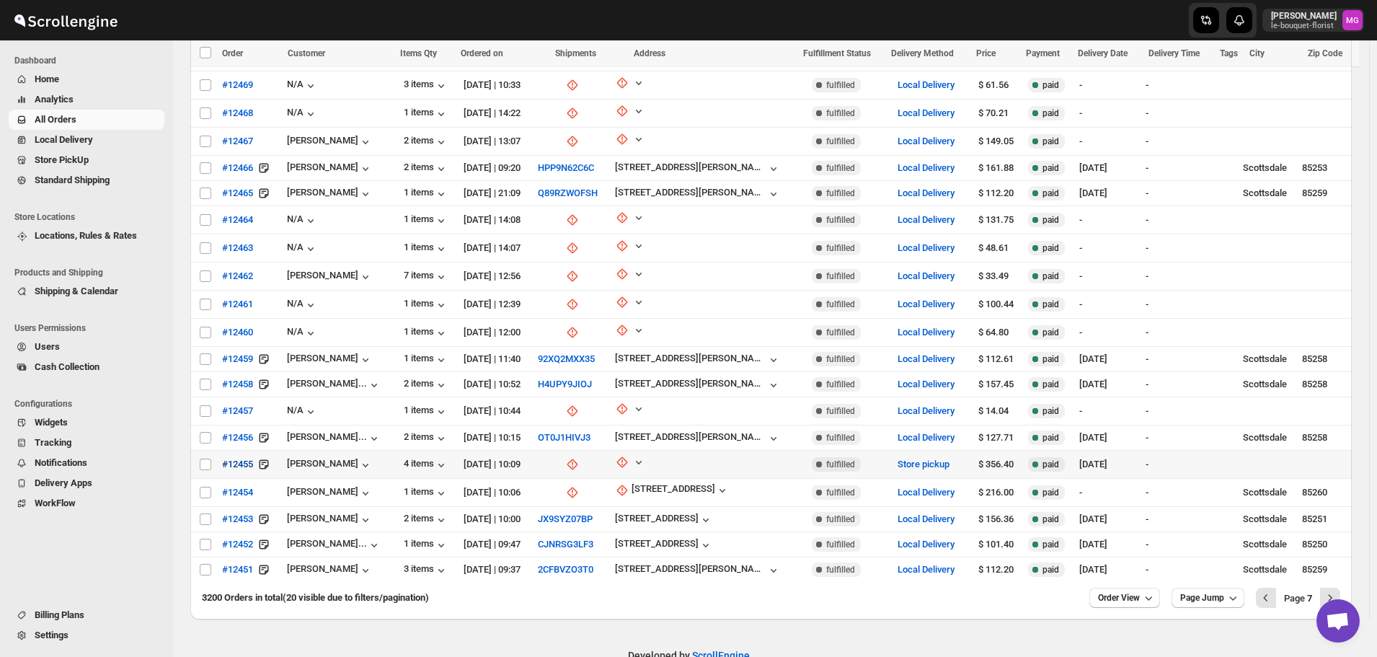
click at [243, 457] on span "#12455" at bounding box center [237, 464] width 31 height 14
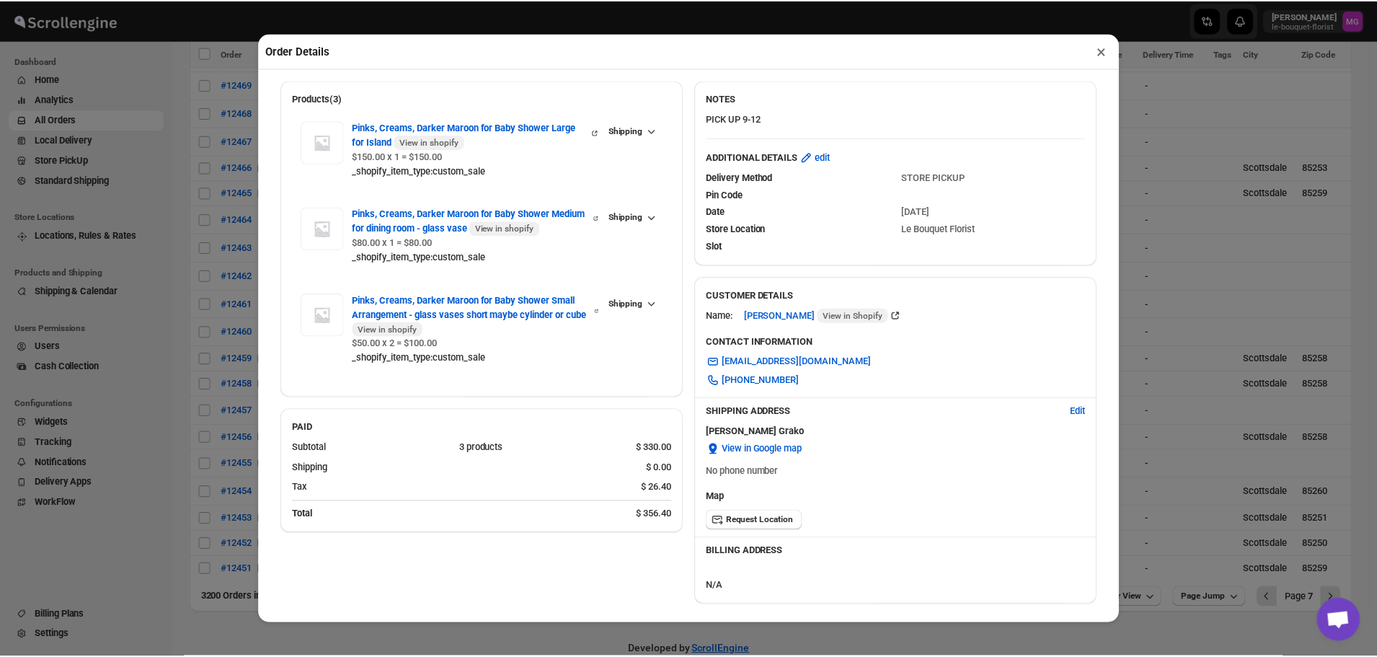
scroll to position [110, 0]
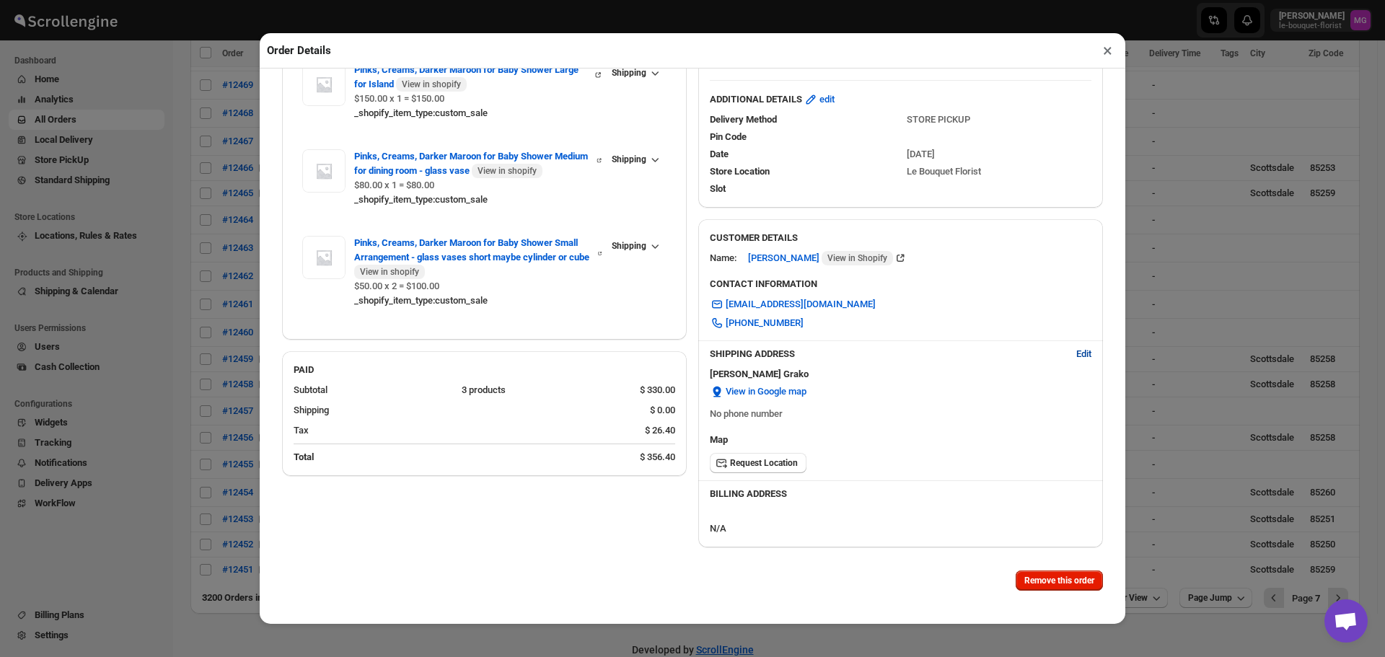
click at [1067, 363] on button "Edit" at bounding box center [1083, 354] width 32 height 23
select select "US"
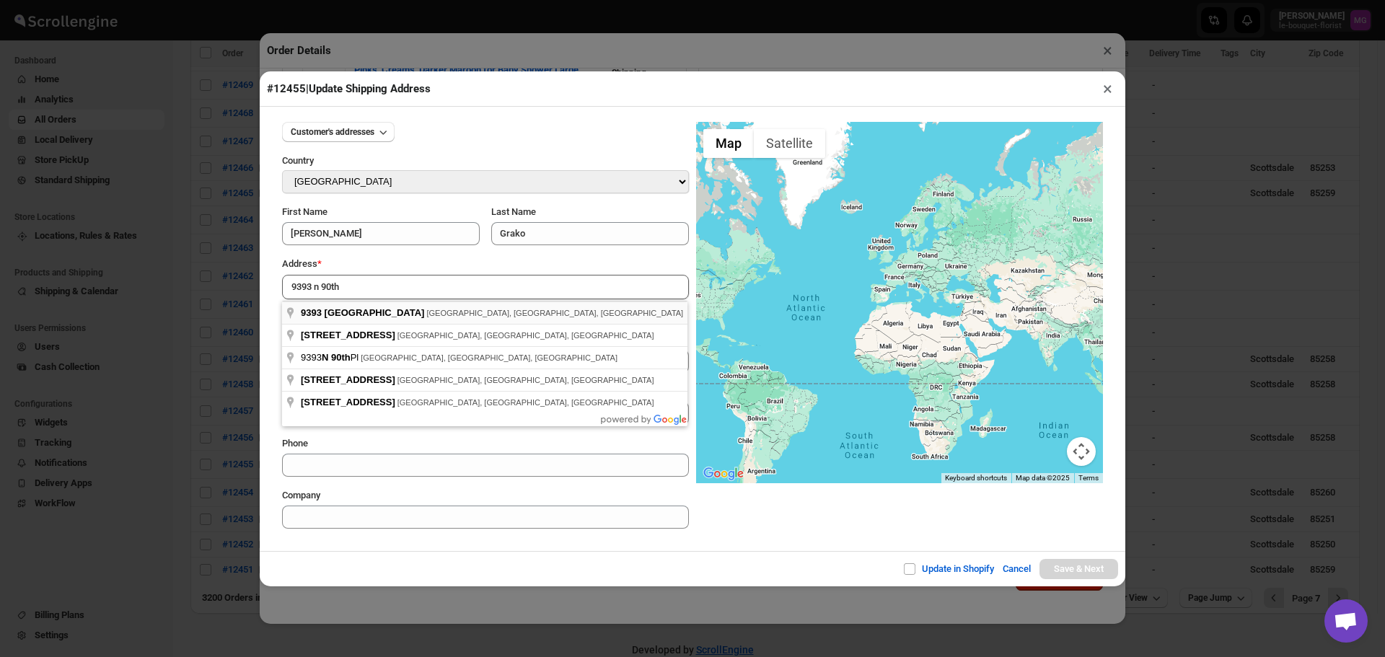
type input "[STREET_ADDRESS]"
type input "[GEOGRAPHIC_DATA]"
select select "[US_STATE]"
type input "AZ"
type input "85258"
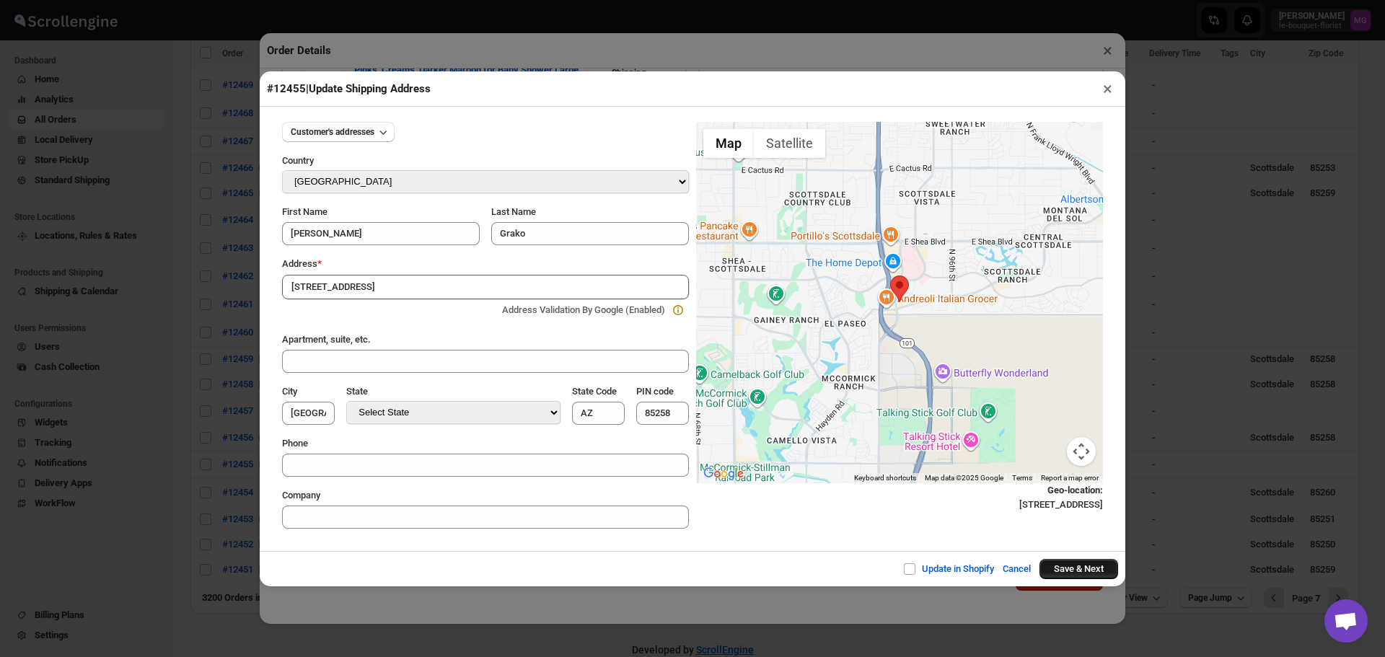
click at [1078, 575] on button "Save & Next" at bounding box center [1078, 569] width 79 height 20
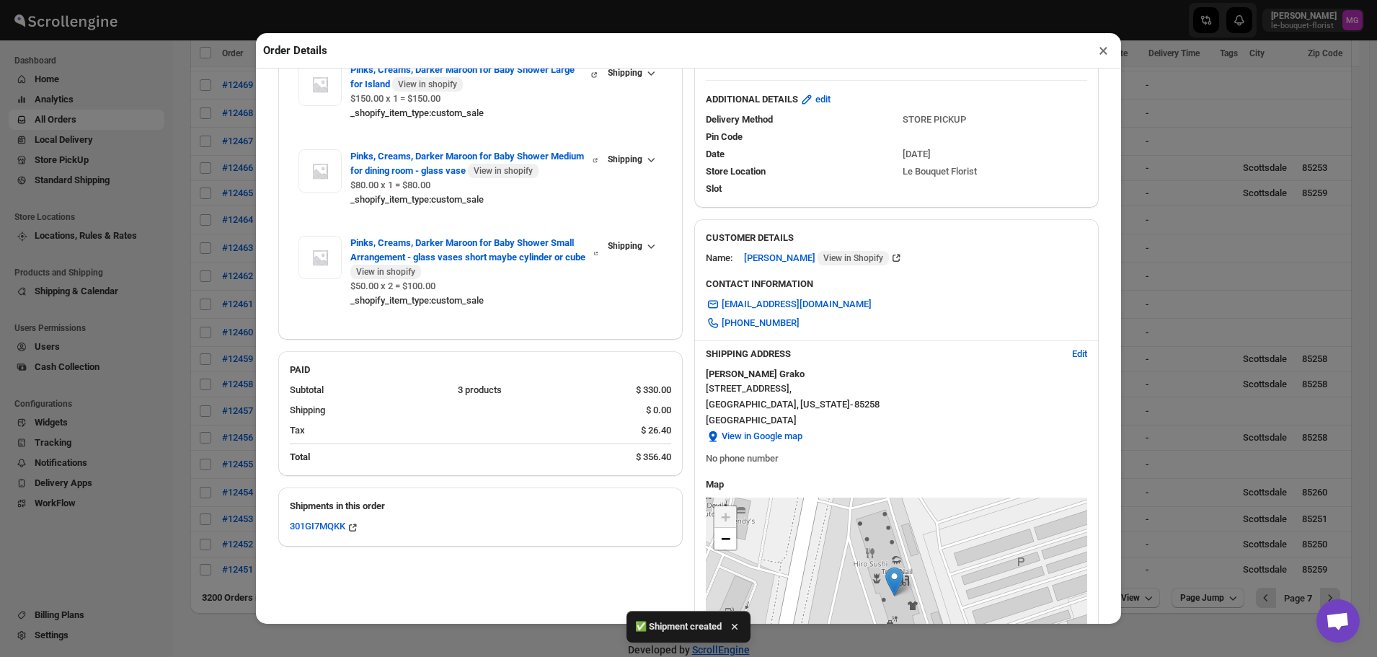
click at [1106, 57] on button "×" at bounding box center [1103, 50] width 21 height 20
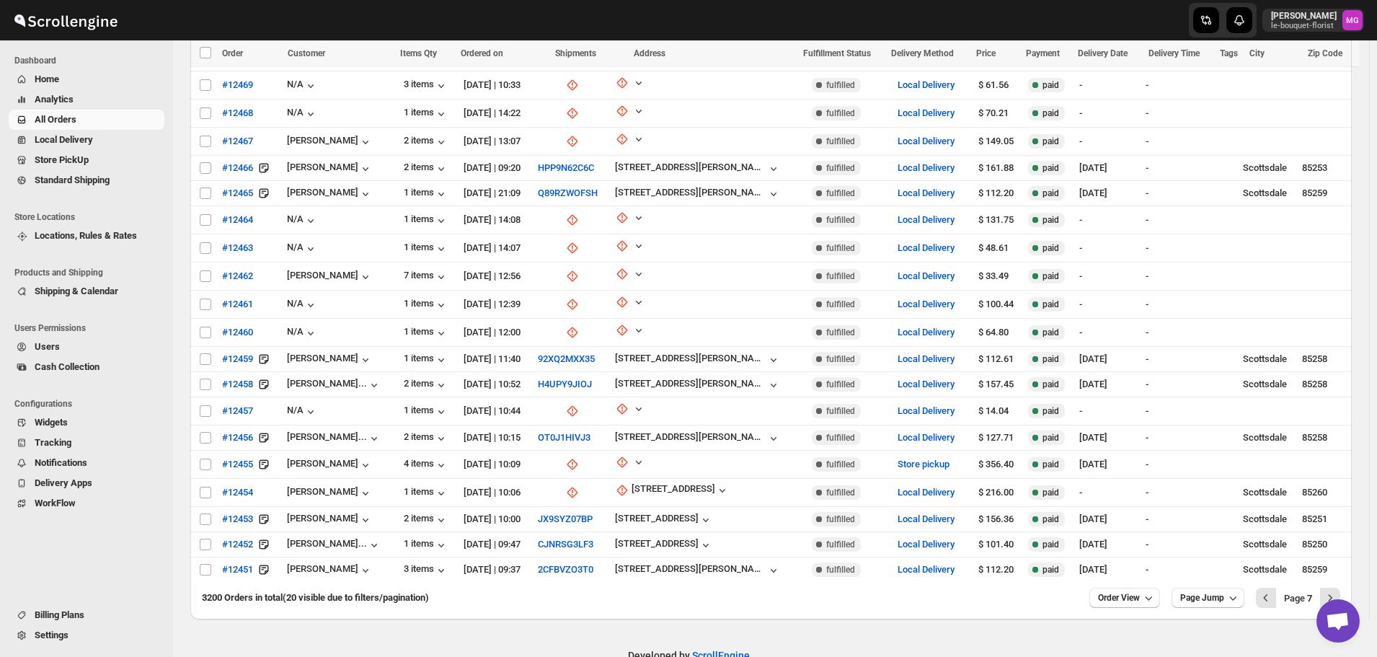
click at [78, 203] on ul "Store Locations Locations, Rules & Rates" at bounding box center [83, 230] width 166 height 56
click at [77, 156] on span "Store PickUp" at bounding box center [62, 159] width 54 height 11
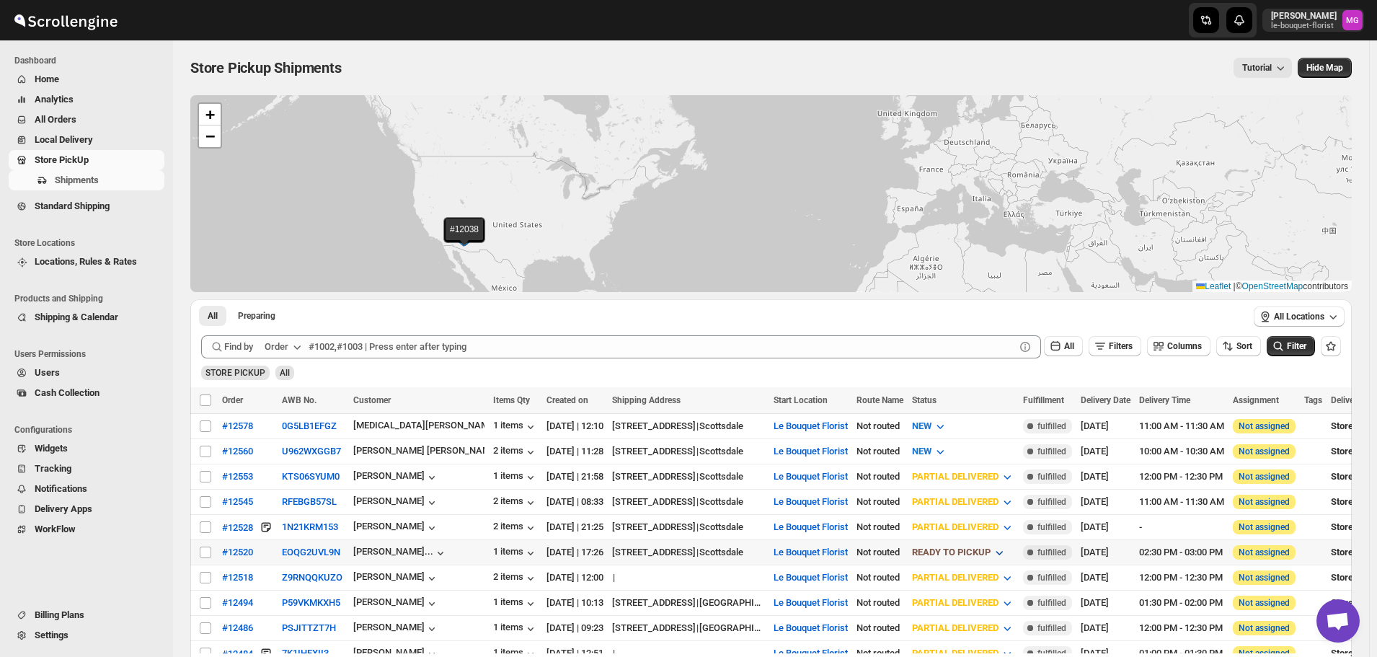
click at [976, 549] on span "READY TO PICKUP" at bounding box center [951, 552] width 79 height 11
click at [991, 555] on span "READY TO PICKUP" at bounding box center [951, 552] width 79 height 14
click at [1027, 521] on div "CUSTOMER PICKED UP" at bounding box center [1001, 526] width 96 height 14
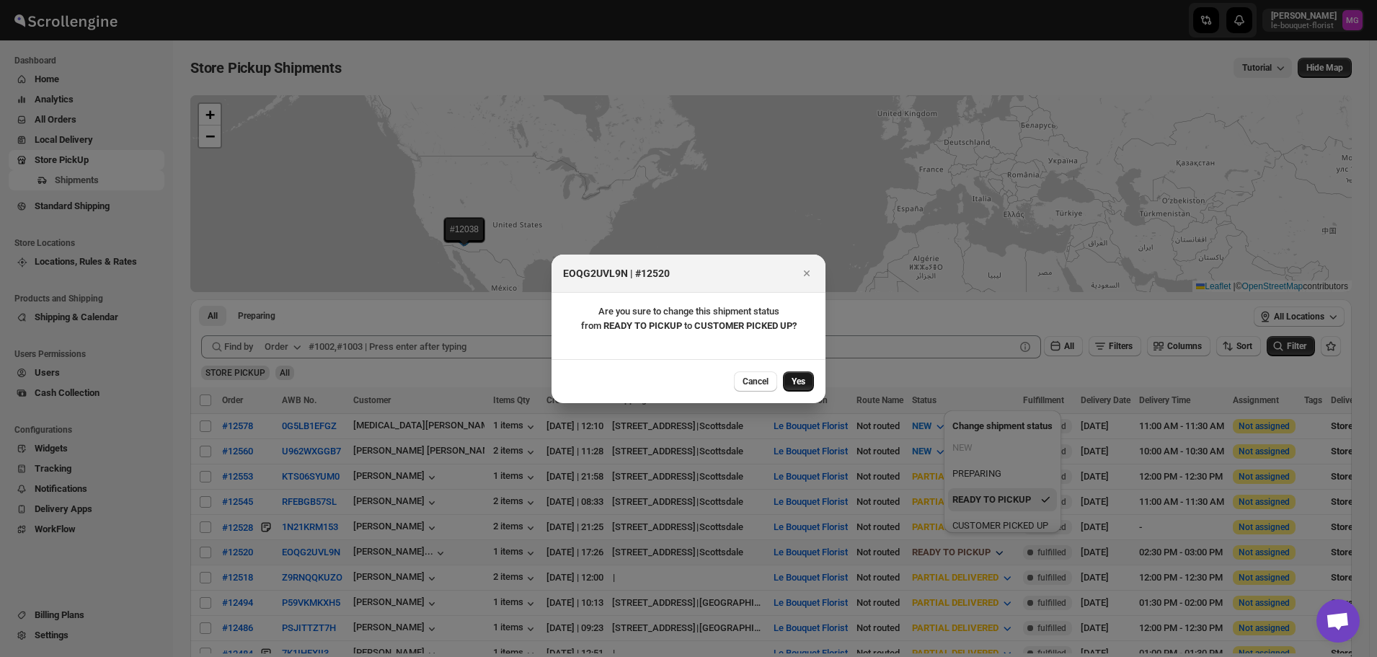
click at [789, 375] on button "Yes" at bounding box center [798, 381] width 31 height 20
